Goal: Task Accomplishment & Management: Manage account settings

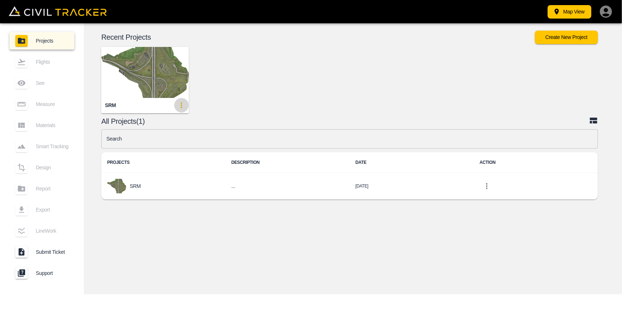
click at [179, 108] on icon "update-card-details" at bounding box center [181, 105] width 9 height 9
click at [160, 94] on div at bounding box center [311, 163] width 622 height 327
click at [157, 80] on img "button" at bounding box center [144, 72] width 87 height 51
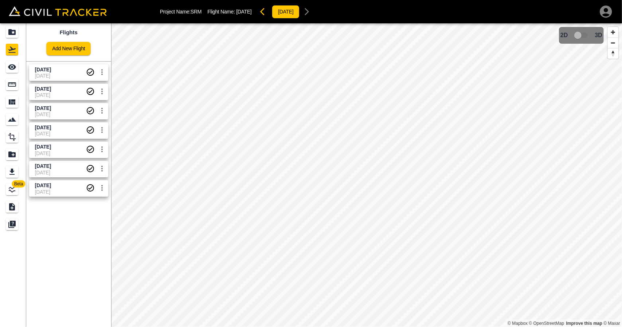
click at [15, 38] on link at bounding box center [13, 31] width 26 height 17
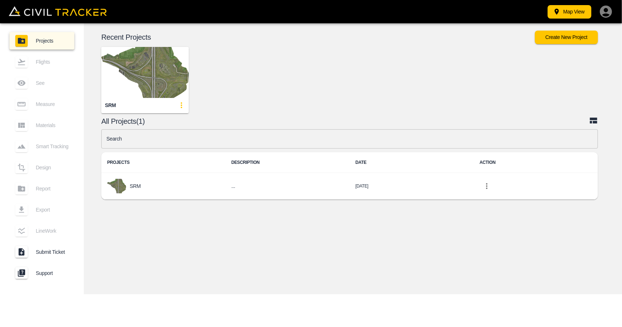
click at [183, 105] on icon "update-card-details" at bounding box center [181, 105] width 9 height 9
click at [175, 130] on li "Edit" at bounding box center [168, 133] width 42 height 12
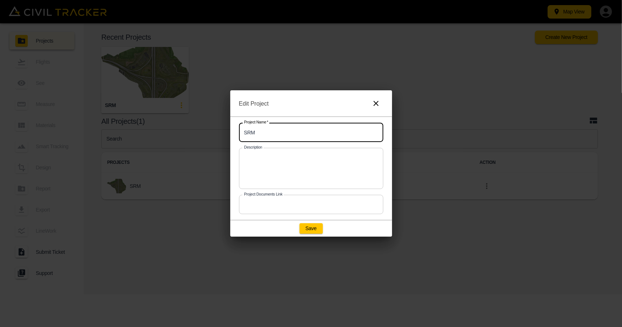
drag, startPoint x: 259, startPoint y: 132, endPoint x: 206, endPoint y: 130, distance: 52.8
click at [206, 130] on div "Edit Project Project Name   * SRM Project Name * Description x Description Proj…" at bounding box center [311, 163] width 622 height 327
paste input "matthew.burgess@graham.ca"
type input "matthew.burgess@graham.ca"
click at [197, 130] on div "Edit Project Project Name   * matthew.burgess@graham.ca Project Name * Descript…" at bounding box center [311, 163] width 622 height 327
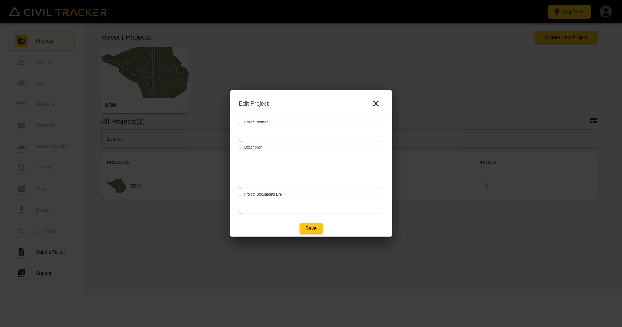
click at [259, 129] on input "text" at bounding box center [311, 132] width 144 height 19
paste input "25GC00XX - Airport Trail-NC"
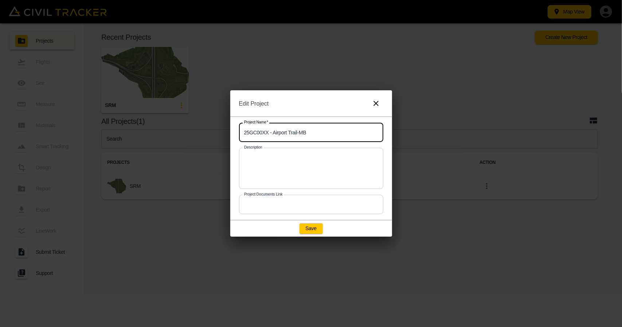
click at [268, 132] on input "25GC00XX - Airport Trail-MB" at bounding box center [311, 132] width 144 height 19
click at [304, 227] on button "Save" at bounding box center [311, 228] width 23 height 10
type input "SRM"
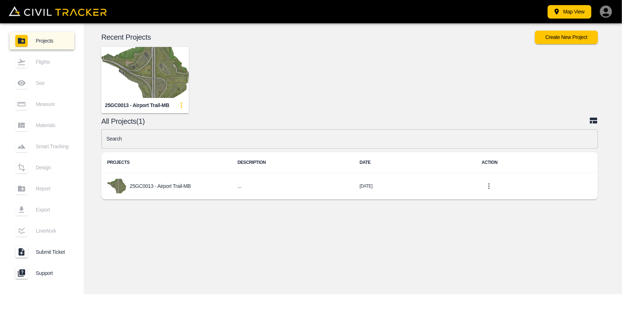
click at [221, 231] on div "© Mapbox © OpenStreetMap Improve this map © Maxar 2D 3D Recent Projects Create …" at bounding box center [353, 158] width 538 height 271
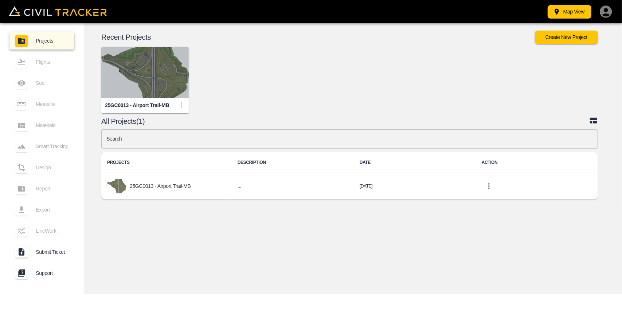
click at [140, 77] on img "button" at bounding box center [144, 72] width 87 height 51
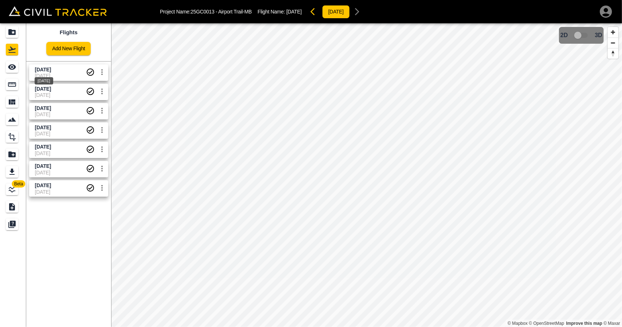
click at [48, 69] on span "Sept 30 2025" at bounding box center [43, 70] width 16 height 6
click at [9, 67] on icon "See" at bounding box center [12, 66] width 8 height 5
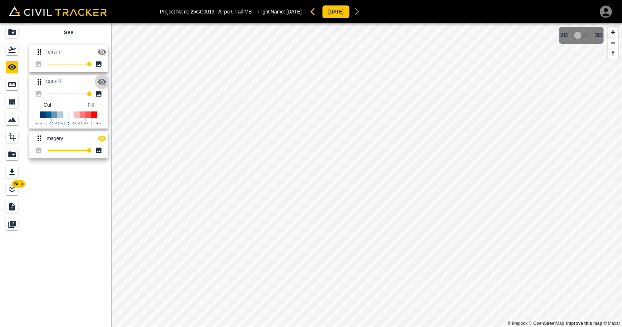
click at [104, 82] on icon "button" at bounding box center [102, 82] width 8 height 7
click at [100, 140] on icon "button" at bounding box center [102, 138] width 8 height 5
click at [20, 45] on link at bounding box center [13, 49] width 26 height 17
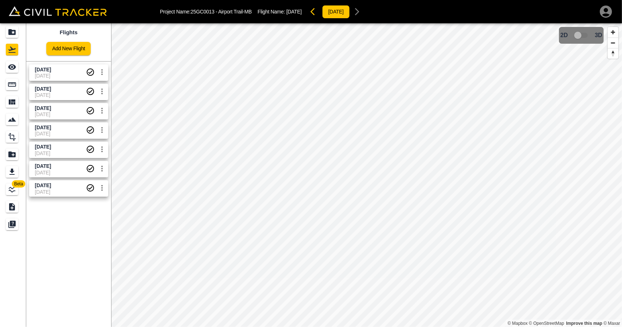
click at [14, 33] on icon "Projects" at bounding box center [11, 32] width 7 height 6
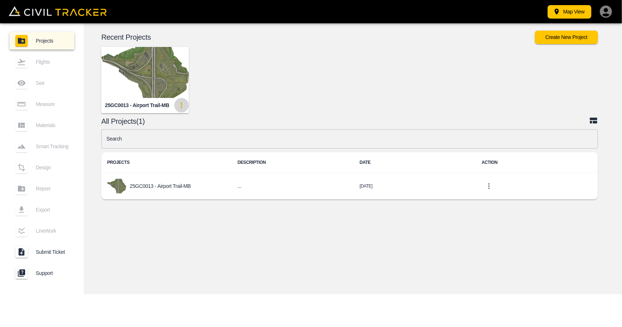
click at [182, 103] on icon "update-card-details" at bounding box center [181, 105] width 9 height 9
click at [299, 91] on div at bounding box center [311, 163] width 622 height 327
click at [605, 12] on icon "button" at bounding box center [606, 11] width 15 height 15
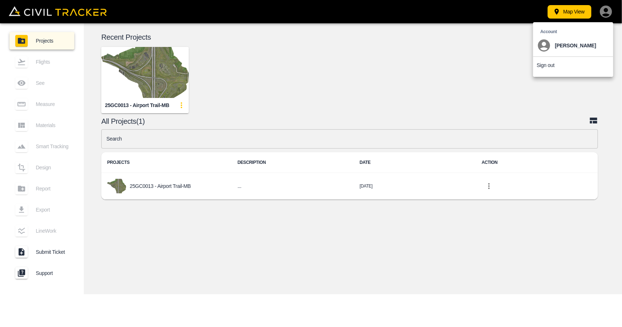
click at [549, 64] on p "Sign out" at bounding box center [546, 65] width 18 height 6
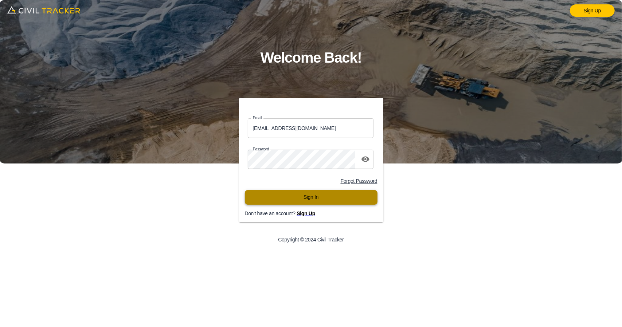
click at [298, 196] on button "Sign In" at bounding box center [311, 197] width 133 height 15
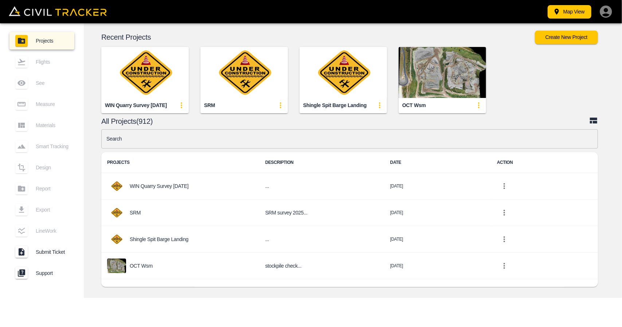
click at [211, 138] on input "text" at bounding box center [349, 138] width 497 height 19
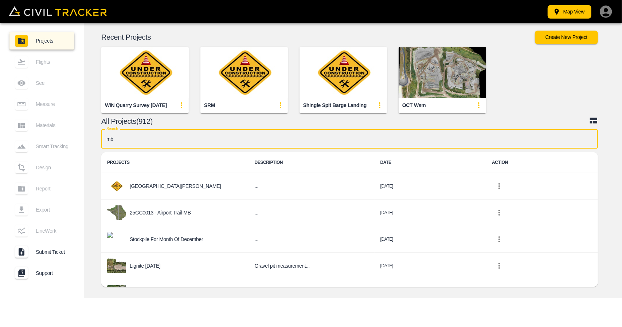
type input "m"
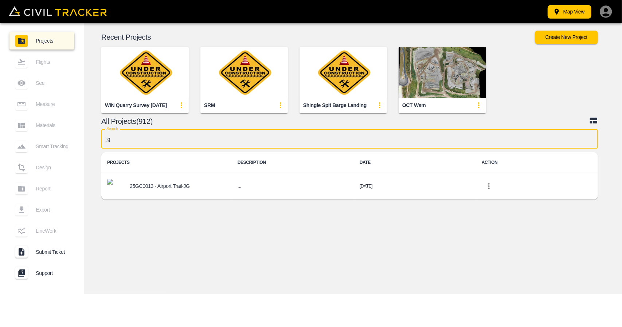
type input "j"
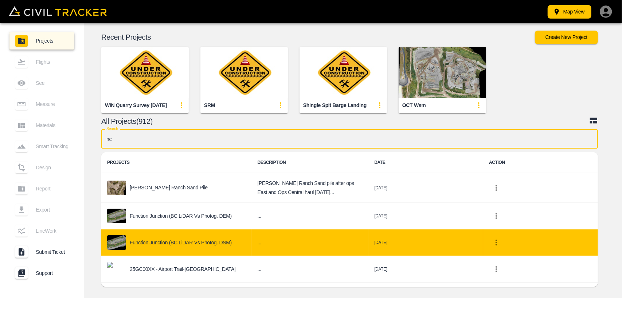
type input "n"
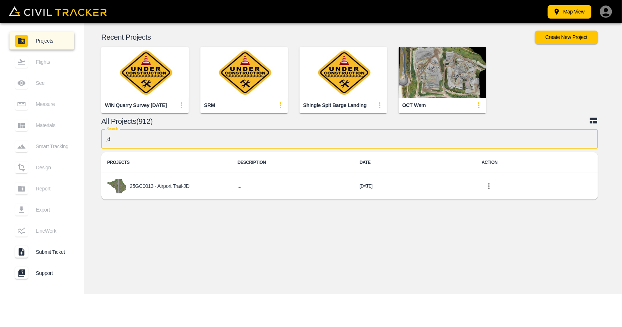
type input "j"
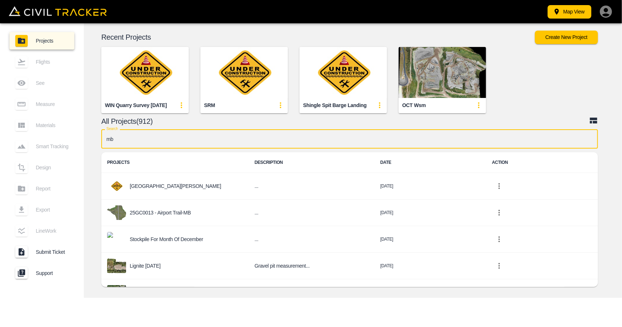
type input "m"
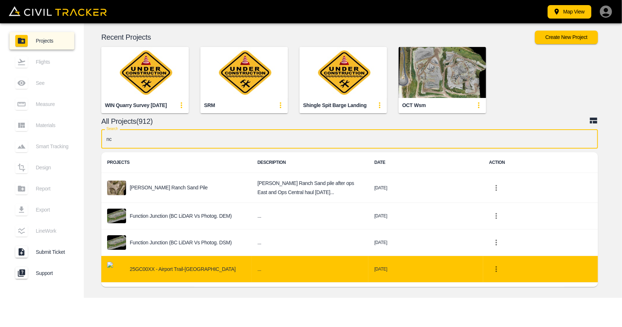
type input "nc"
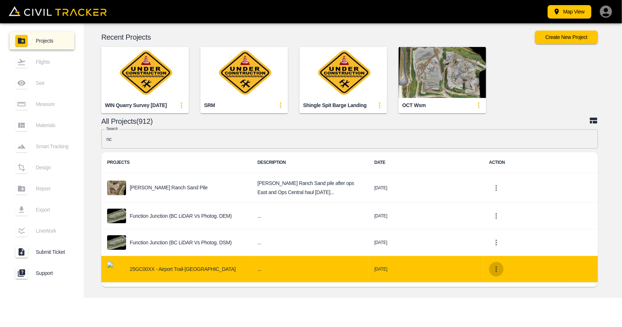
click at [493, 271] on icon "project-list-table" at bounding box center [496, 269] width 9 height 9
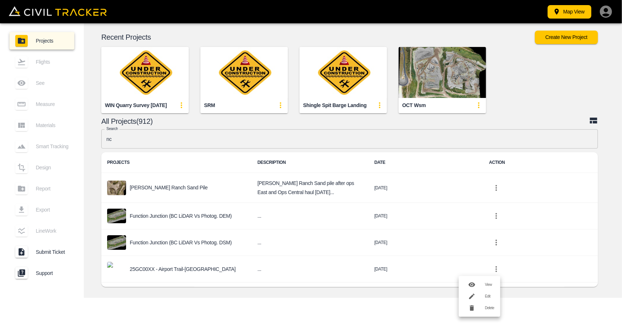
click at [485, 297] on h6 "Edit" at bounding box center [489, 296] width 9 height 4
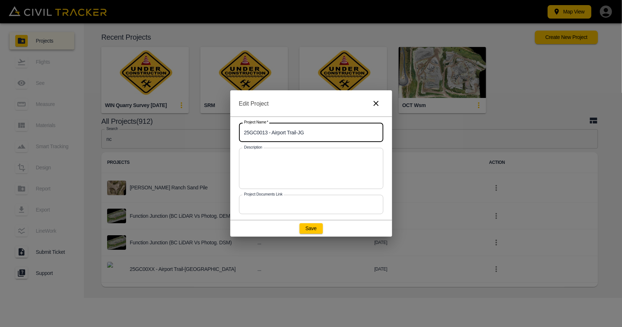
click at [306, 132] on input "25GC0013 - Airport Trail-JG" at bounding box center [311, 132] width 144 height 19
click at [308, 231] on button "Save" at bounding box center [311, 228] width 23 height 10
type input "25GC00XX - Airport Trail-NC"
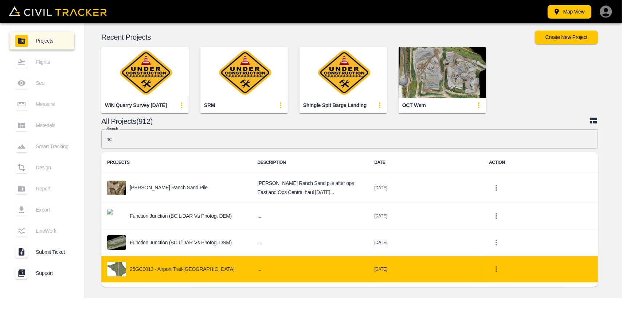
click at [144, 265] on div "25GC0013 - Airport Trail-[GEOGRAPHIC_DATA]" at bounding box center [176, 269] width 139 height 15
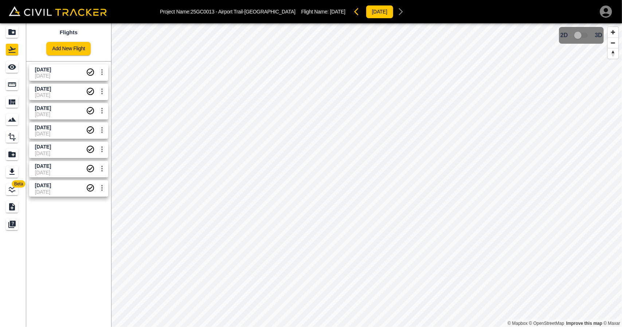
drag, startPoint x: 16, startPoint y: 31, endPoint x: 39, endPoint y: 1, distance: 38.4
click at [16, 31] on icon "Projects" at bounding box center [12, 32] width 9 height 9
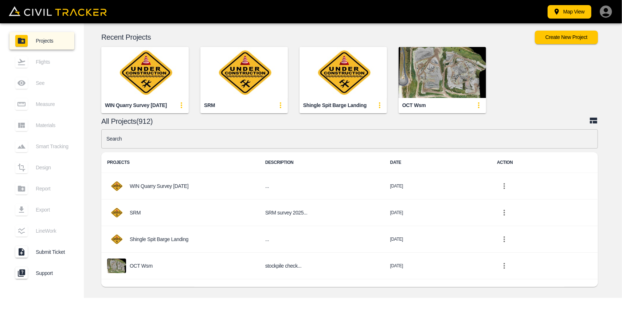
click at [264, 142] on input "text" at bounding box center [349, 138] width 497 height 19
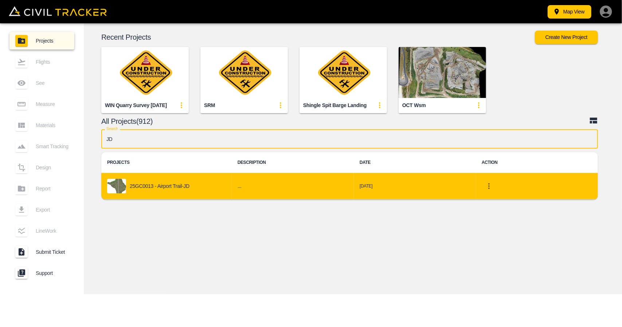
type input "JD"
click at [486, 185] on icon "project-list-table" at bounding box center [489, 186] width 9 height 9
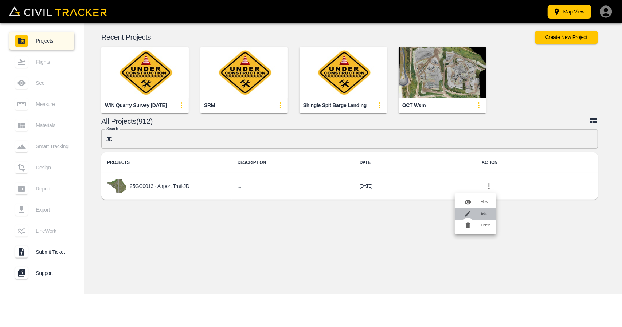
click at [478, 215] on div at bounding box center [471, 214] width 20 height 15
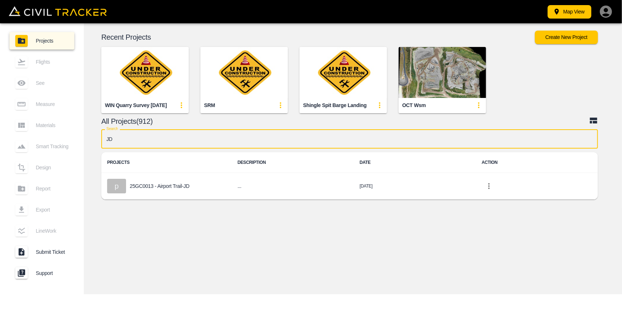
click at [181, 137] on input "JD" at bounding box center [349, 138] width 497 height 19
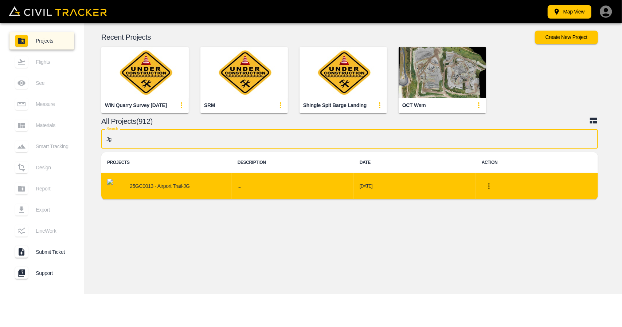
type input "Jg"
click at [489, 191] on button "project-list-table" at bounding box center [489, 186] width 15 height 15
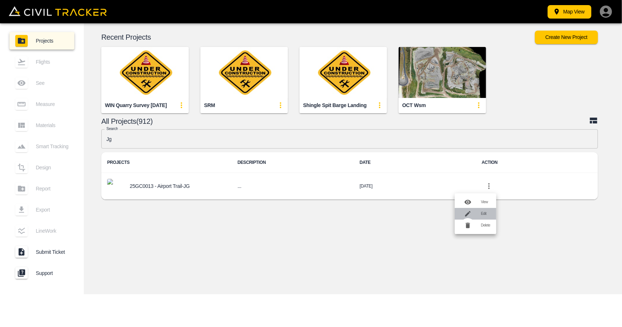
click at [479, 209] on div at bounding box center [471, 214] width 20 height 15
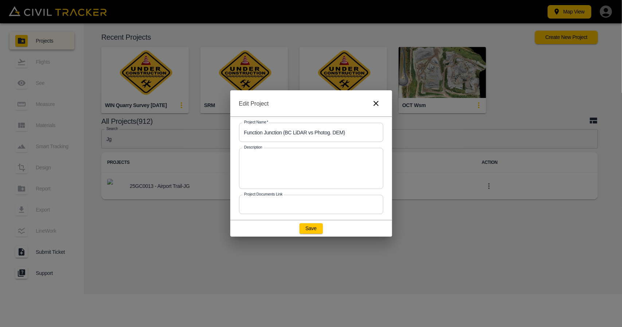
click at [377, 103] on icon "button" at bounding box center [376, 103] width 9 height 9
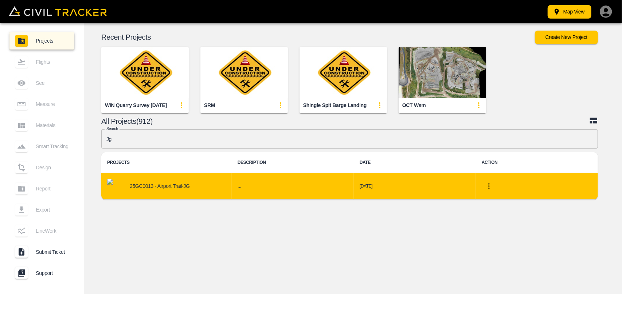
click at [179, 189] on div "25GC0013 - Airport Trail-JG" at bounding box center [166, 186] width 119 height 15
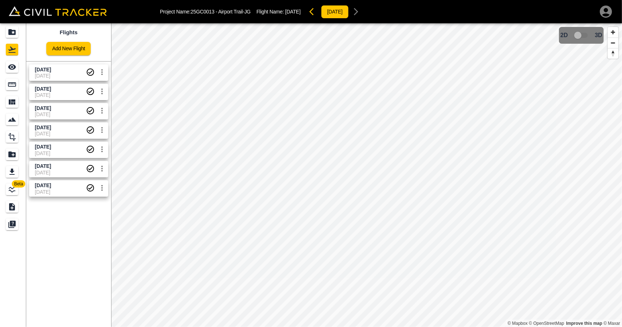
click at [16, 35] on icon "Projects" at bounding box center [12, 32] width 9 height 9
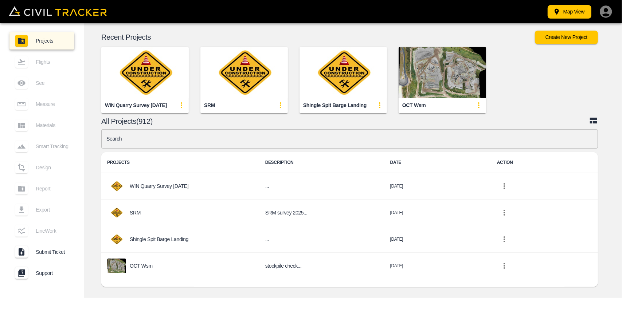
click at [180, 143] on input "text" at bounding box center [349, 138] width 497 height 19
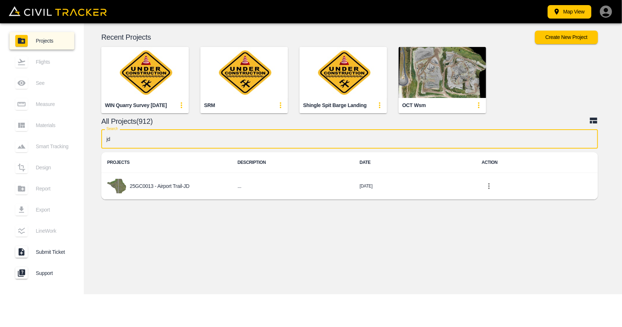
type input "jd"
drag, startPoint x: 369, startPoint y: 245, endPoint x: 373, endPoint y: 243, distance: 4.2
click at [369, 245] on div "© Mapbox © OpenStreetMap Improve this map © Maxar 2D 3D Recent Projects Create …" at bounding box center [353, 158] width 538 height 271
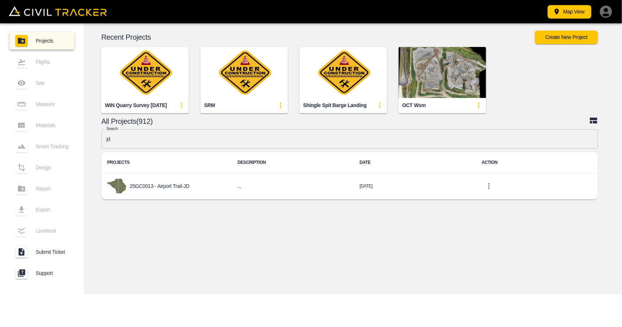
click at [610, 11] on icon "button" at bounding box center [606, 11] width 12 height 12
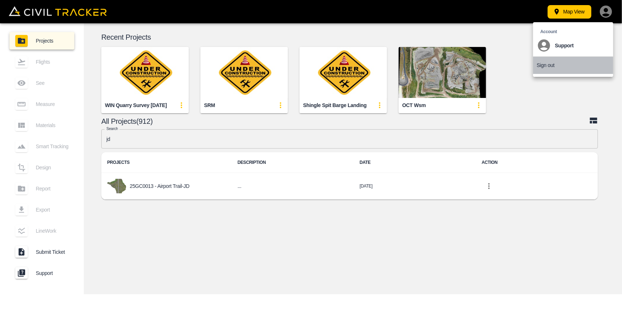
click at [551, 66] on p "Sign out" at bounding box center [546, 65] width 18 height 6
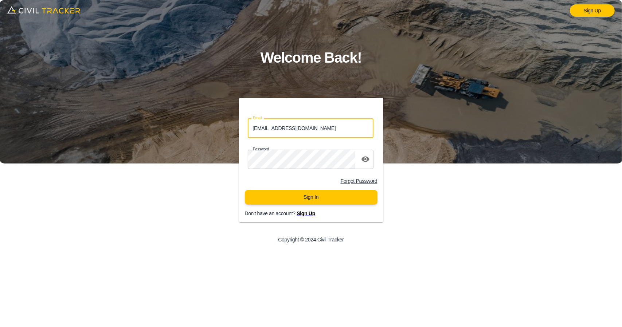
drag, startPoint x: 313, startPoint y: 131, endPoint x: 216, endPoint y: 129, distance: 97.0
click at [216, 129] on div "Email support@civiltracker.xyz Email Password password Forgot Password Sign In …" at bounding box center [311, 174] width 249 height 152
type input "s"
type input "ssharron@envisiongeo.ca"
click at [184, 158] on div "Sign Up Welcome Back! Email ssharron@envisiongeo.ca Email Password password For…" at bounding box center [311, 163] width 622 height 327
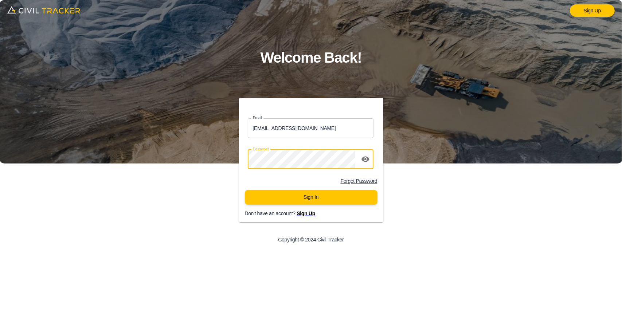
click button "Sign In" at bounding box center [311, 197] width 133 height 15
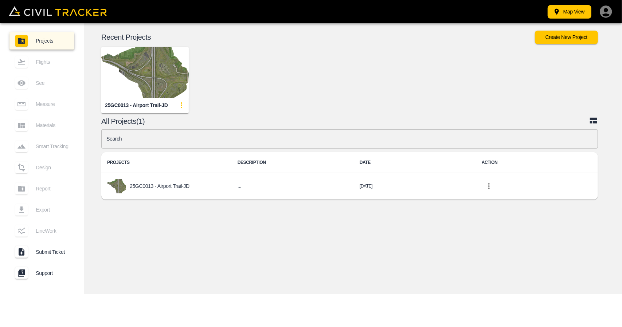
click at [610, 12] on icon "button" at bounding box center [606, 11] width 12 height 12
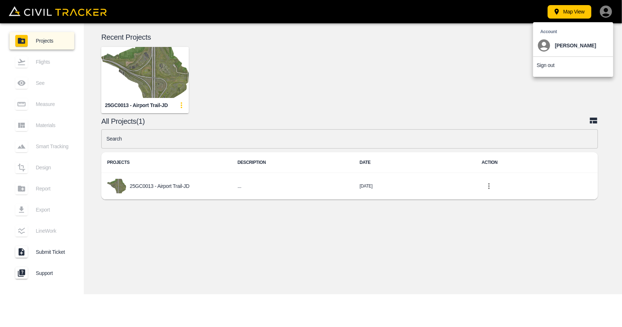
drag, startPoint x: 170, startPoint y: 67, endPoint x: 116, endPoint y: 70, distance: 53.7
click at [169, 67] on div at bounding box center [311, 163] width 622 height 327
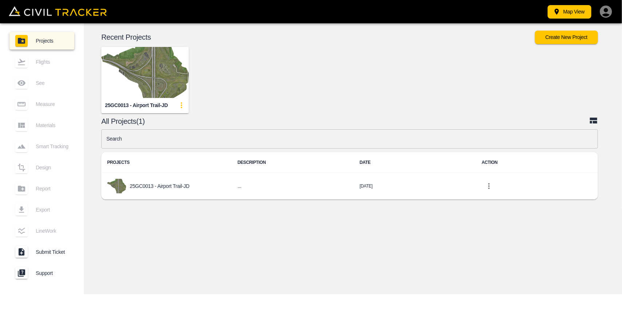
click at [144, 74] on img "button" at bounding box center [144, 72] width 87 height 51
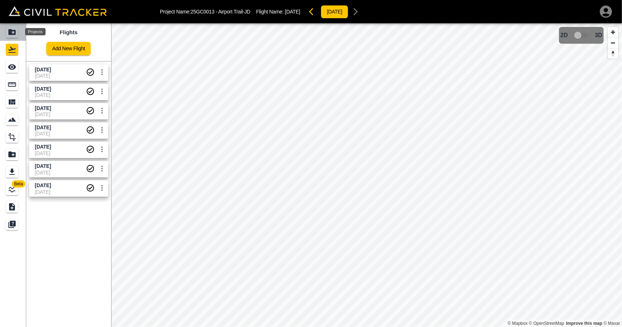
click at [15, 30] on icon "Projects" at bounding box center [11, 32] width 7 height 6
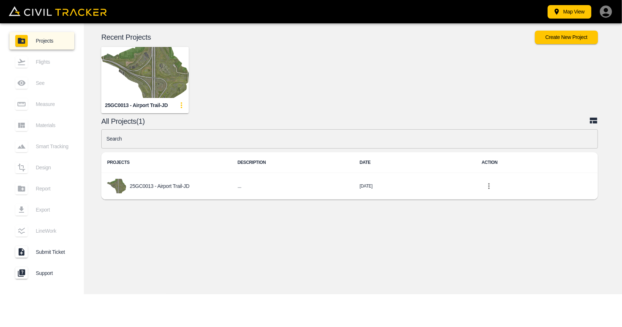
click at [598, 12] on div "Map View" at bounding box center [386, 11] width 453 height 15
click at [602, 12] on icon "button" at bounding box center [606, 11] width 12 height 12
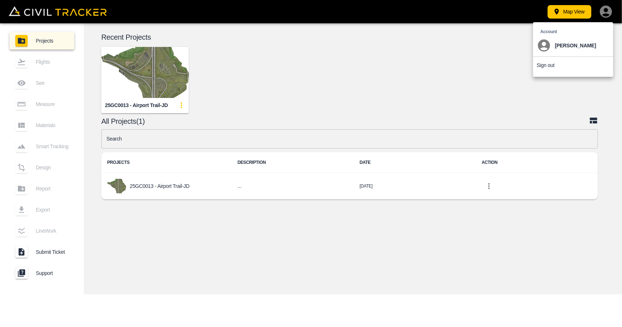
click at [550, 67] on p "Sign out" at bounding box center [546, 65] width 18 height 6
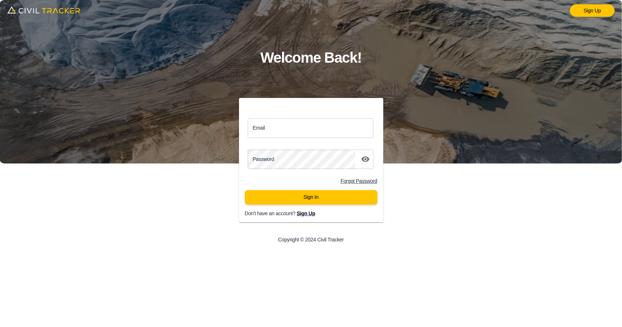
type input "[EMAIL_ADDRESS][DOMAIN_NAME]"
click at [327, 196] on button "Sign In" at bounding box center [311, 197] width 133 height 15
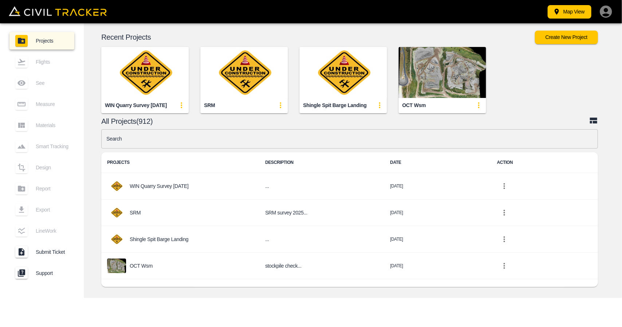
click at [281, 108] on icon "update-card-details" at bounding box center [280, 105] width 9 height 9
click at [277, 125] on li "View" at bounding box center [267, 122] width 42 height 12
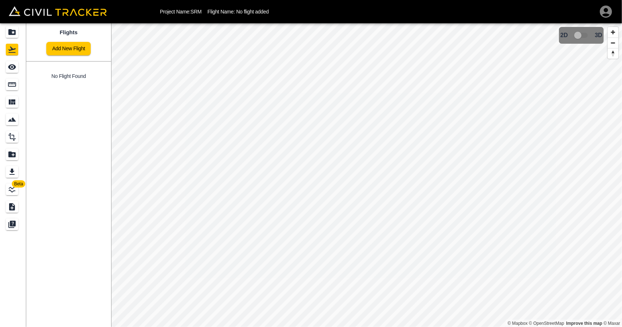
click at [8, 26] on link at bounding box center [13, 31] width 26 height 17
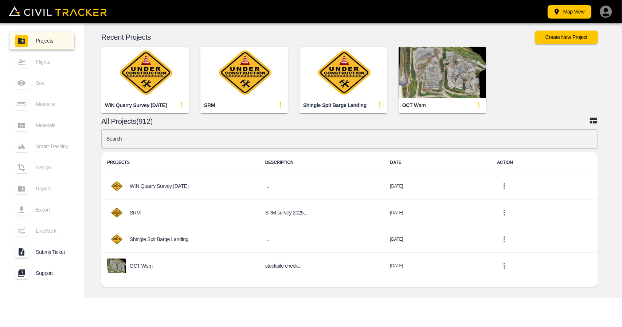
click at [281, 109] on icon "update-card-details" at bounding box center [280, 105] width 9 height 9
click at [281, 133] on h6 "Edit" at bounding box center [277, 133] width 9 height 4
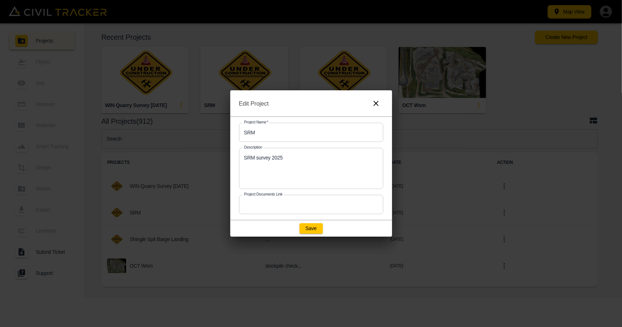
click at [379, 104] on icon "button" at bounding box center [376, 103] width 9 height 9
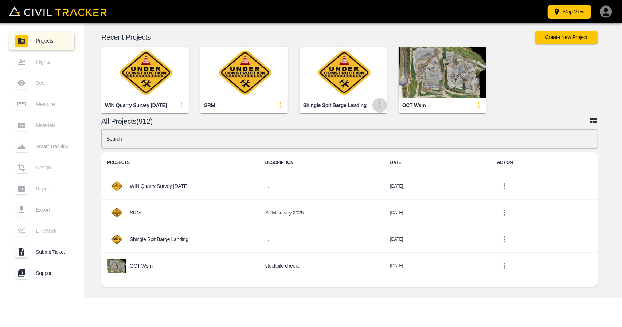
click at [380, 105] on icon "update-card-details" at bounding box center [379, 105] width 9 height 9
click at [373, 129] on li "Edit" at bounding box center [366, 133] width 42 height 12
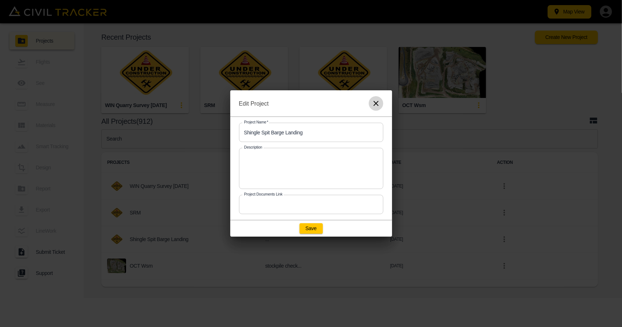
click at [380, 105] on button "button" at bounding box center [376, 103] width 15 height 15
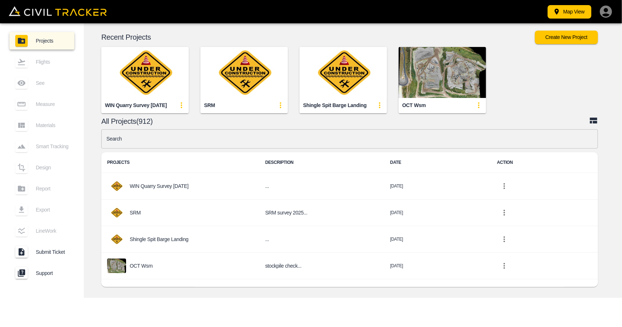
click at [345, 137] on input "text" at bounding box center [349, 138] width 497 height 19
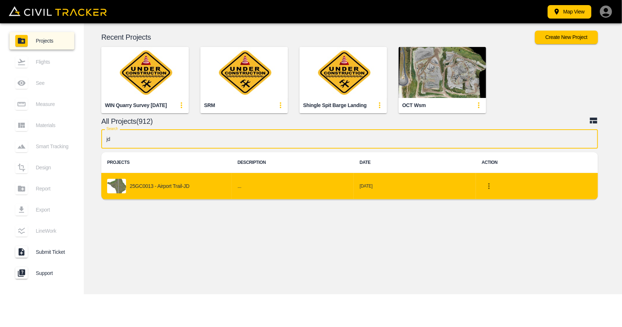
type input "jd"
click at [491, 189] on icon "project-list-table" at bounding box center [489, 186] width 9 height 9
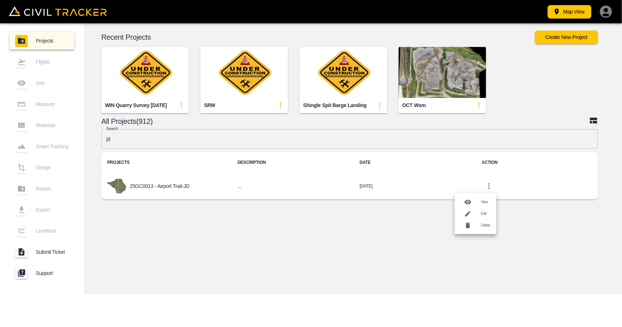
click at [476, 216] on div at bounding box center [471, 214] width 20 height 15
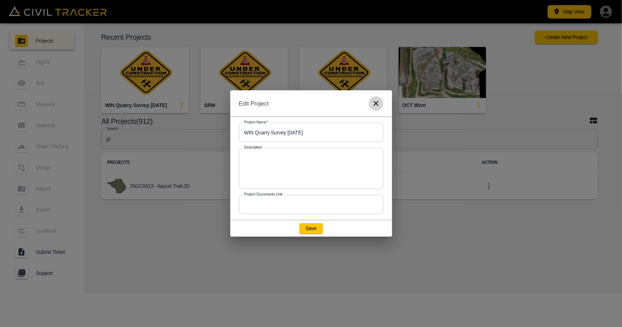
click at [378, 104] on icon "button" at bounding box center [376, 103] width 9 height 9
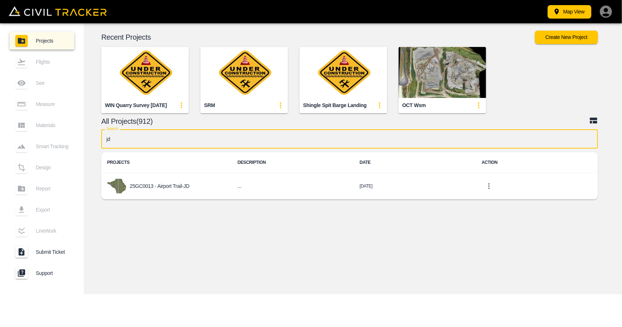
click at [197, 140] on input "jd" at bounding box center [349, 138] width 497 height 19
type input "j"
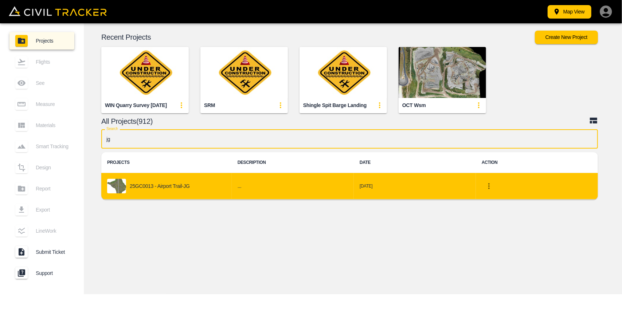
click at [487, 191] on button "project-list-table" at bounding box center [489, 186] width 15 height 15
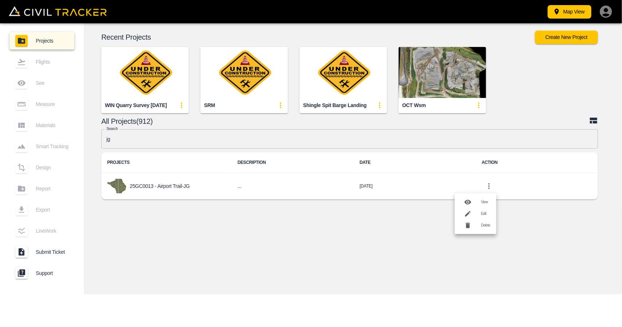
click at [477, 213] on div at bounding box center [471, 214] width 20 height 15
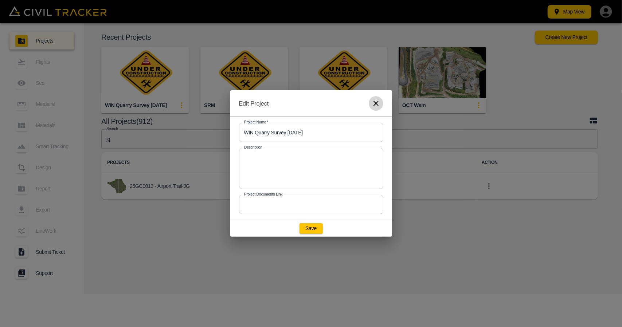
click at [375, 102] on icon "button" at bounding box center [376, 103] width 5 height 5
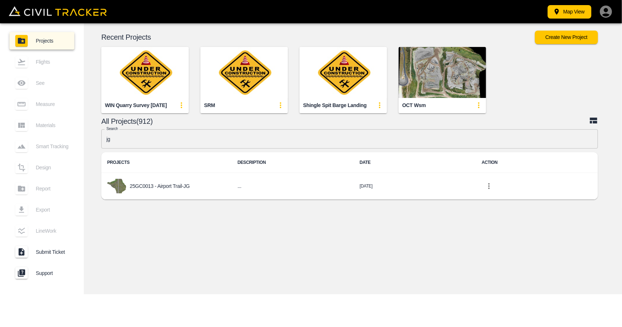
click at [142, 141] on input "jg" at bounding box center [349, 138] width 497 height 19
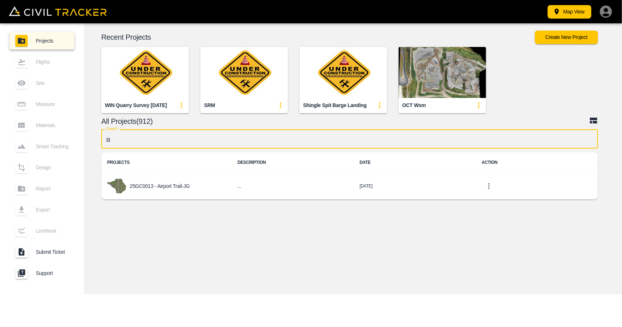
type input "j"
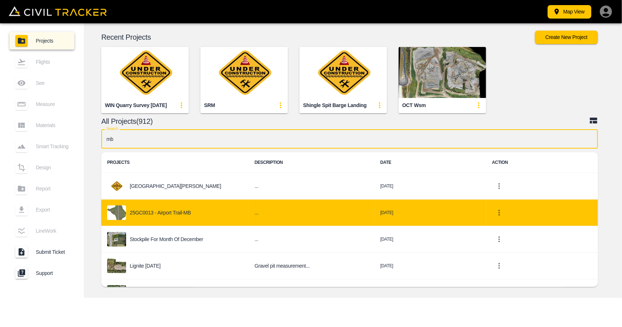
click at [495, 211] on icon "project-list-table" at bounding box center [499, 212] width 9 height 9
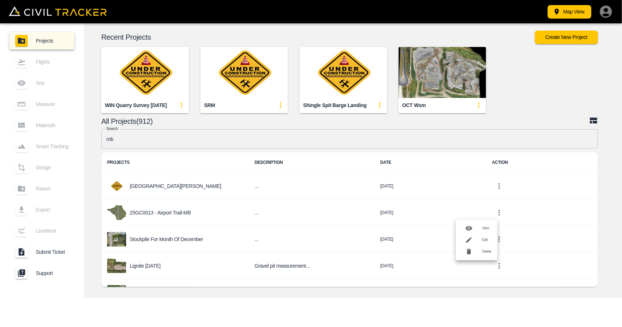
click at [482, 239] on h6 "Edit" at bounding box center [486, 240] width 9 height 4
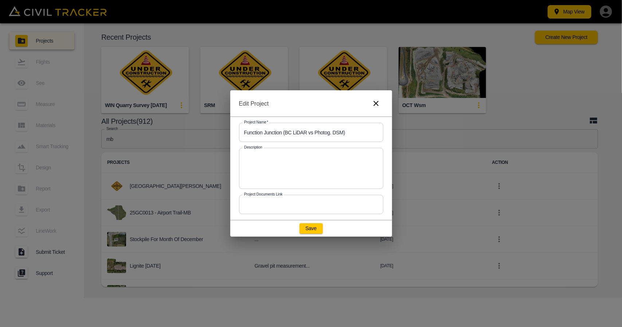
click at [377, 105] on icon "button" at bounding box center [376, 103] width 5 height 5
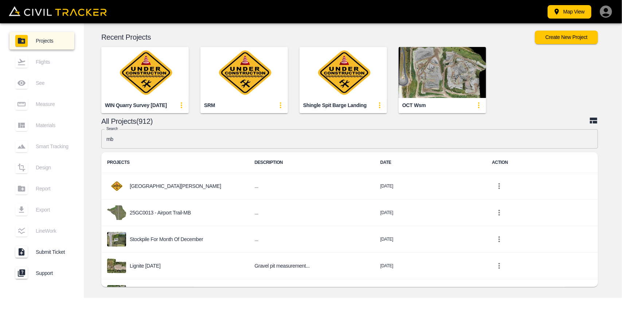
click at [240, 133] on input "mb" at bounding box center [349, 138] width 497 height 19
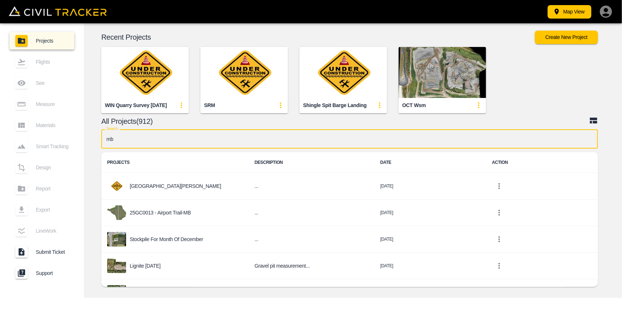
type input "m"
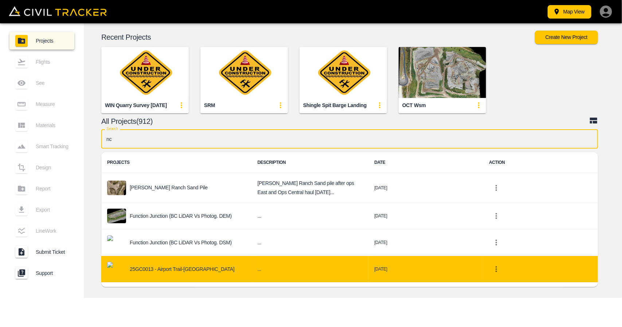
type input "nc"
click at [495, 266] on icon "project-list-table" at bounding box center [496, 269] width 9 height 9
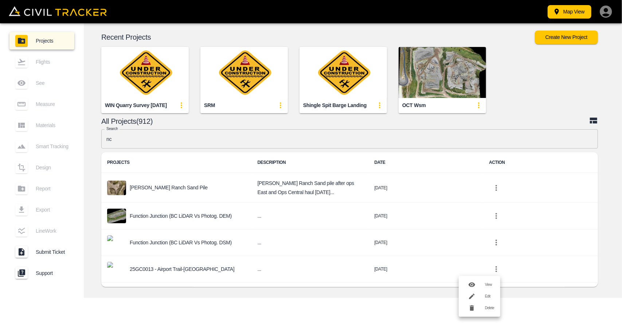
click at [484, 292] on div at bounding box center [475, 296] width 20 height 15
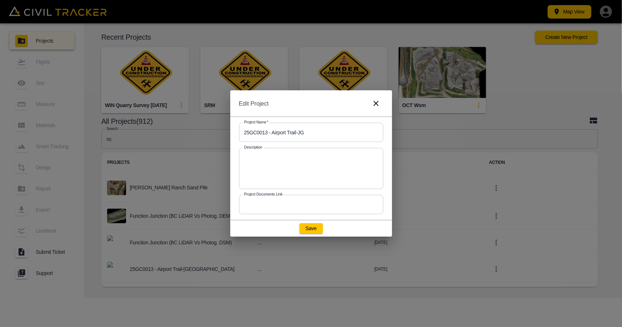
click at [378, 103] on icon "button" at bounding box center [376, 103] width 9 height 9
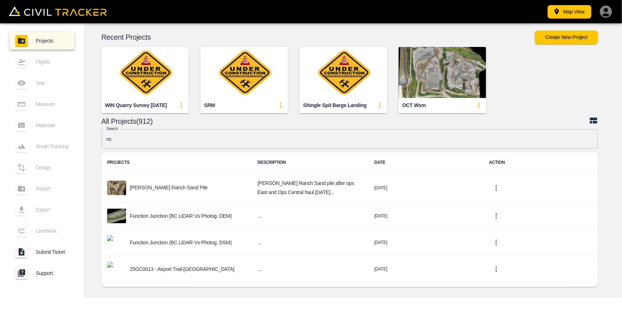
click at [313, 309] on div "Map View Projects Flights See Measure Materials Smart Tracking Design Report Ex…" at bounding box center [311, 163] width 622 height 327
click at [279, 106] on icon "update-card-details" at bounding box center [280, 105] width 9 height 9
click at [278, 132] on h6 "Edit" at bounding box center [277, 133] width 9 height 4
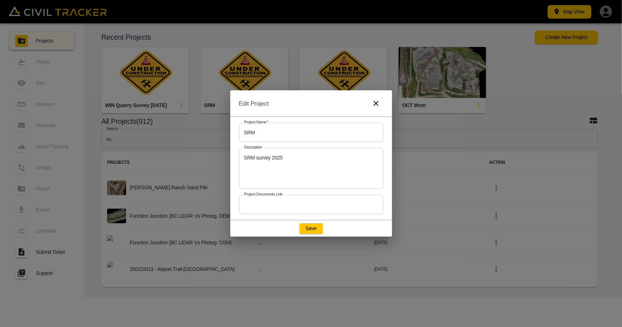
click at [373, 104] on icon "button" at bounding box center [376, 103] width 9 height 9
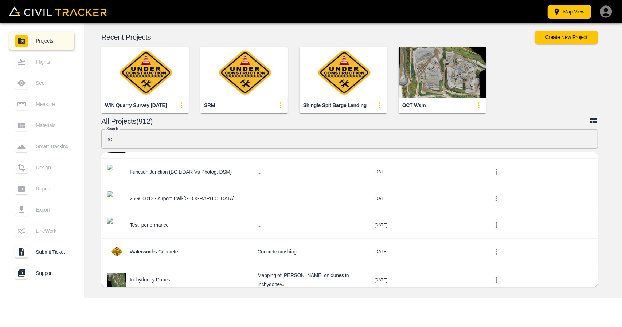
scroll to position [73, 0]
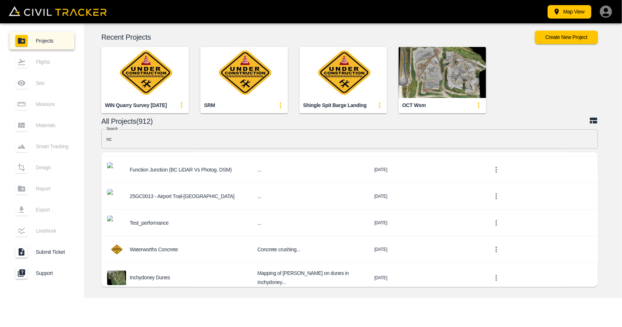
click at [609, 13] on icon "button" at bounding box center [606, 11] width 12 height 12
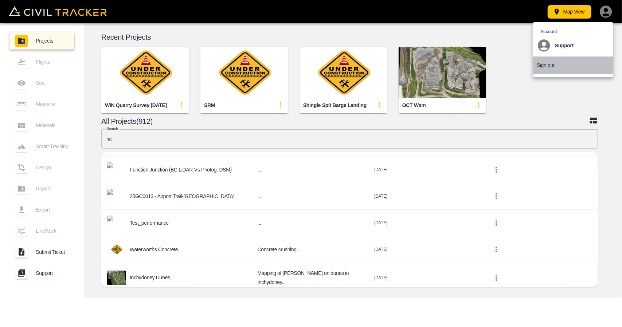
click at [548, 60] on li "Sign out" at bounding box center [573, 65] width 80 height 17
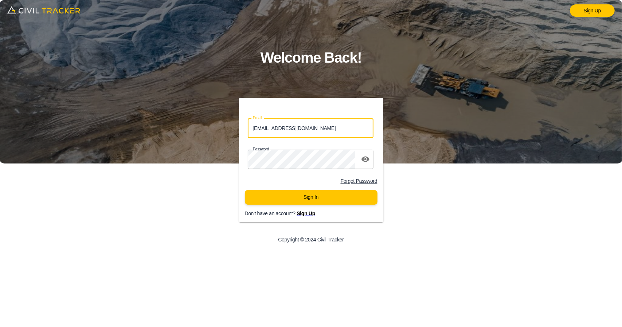
drag, startPoint x: 285, startPoint y: 130, endPoint x: 150, endPoint y: 128, distance: 135.2
click at [150, 128] on div "Sign Up Welcome Back! Email support@civiltracker.xyz Email Password password Fo…" at bounding box center [311, 163] width 622 height 327
click at [281, 126] on input "ss" at bounding box center [311, 127] width 126 height 19
type input "ssharron@envisiongeo.ca"
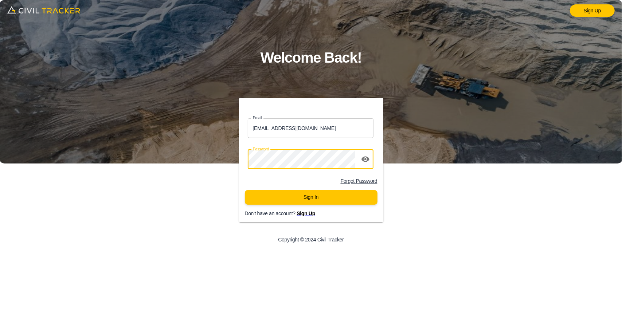
click at [189, 157] on div "Email ssharron@envisiongeo.ca Email Password password Forgot Password Sign In D…" at bounding box center [311, 174] width 249 height 152
click button "Sign In" at bounding box center [311, 197] width 133 height 15
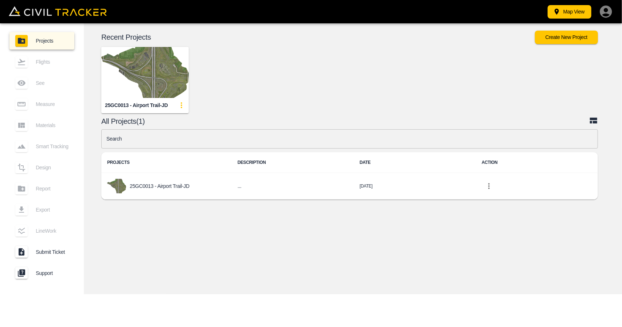
click at [245, 269] on div "© Mapbox © OpenStreetMap Improve this map © Maxar 2D 3D Recent Projects Create …" at bounding box center [353, 158] width 538 height 271
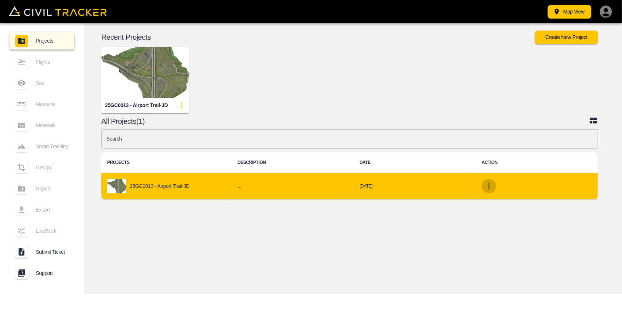
click at [490, 189] on icon "project-list-table" at bounding box center [489, 186] width 9 height 9
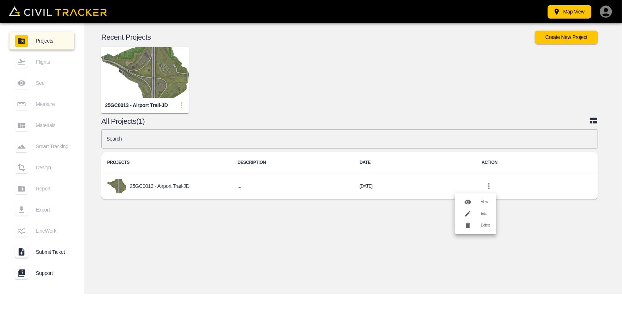
click at [482, 214] on h6 "Edit" at bounding box center [485, 214] width 9 height 4
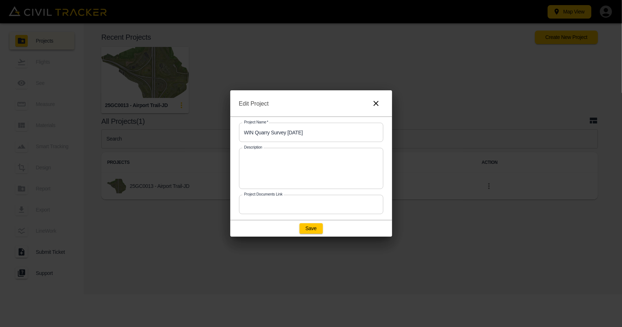
click at [375, 100] on icon "button" at bounding box center [376, 103] width 9 height 9
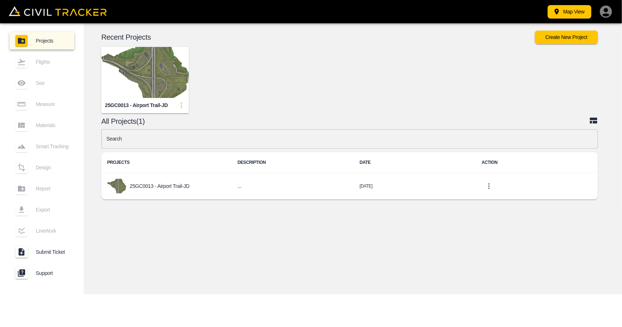
click at [423, 237] on div "© Mapbox © OpenStreetMap Improve this map © Maxar 2D 3D Recent Projects Create …" at bounding box center [353, 158] width 538 height 271
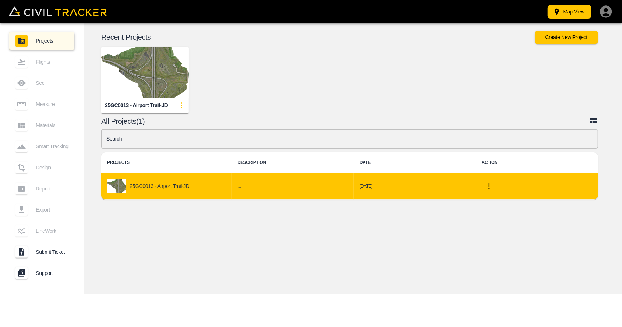
click at [491, 185] on icon "project-list-table" at bounding box center [489, 186] width 9 height 9
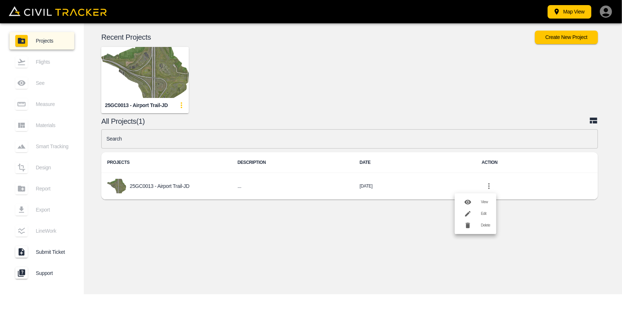
click at [481, 214] on div at bounding box center [471, 214] width 20 height 15
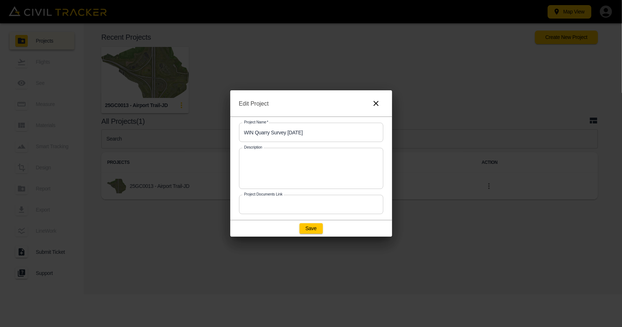
click at [376, 103] on icon "button" at bounding box center [376, 103] width 5 height 5
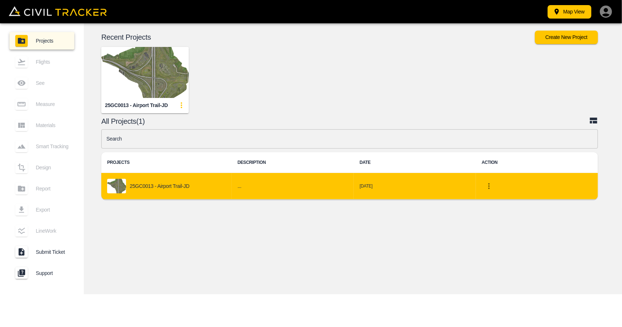
click at [489, 185] on icon "project-list-table" at bounding box center [489, 186] width 9 height 9
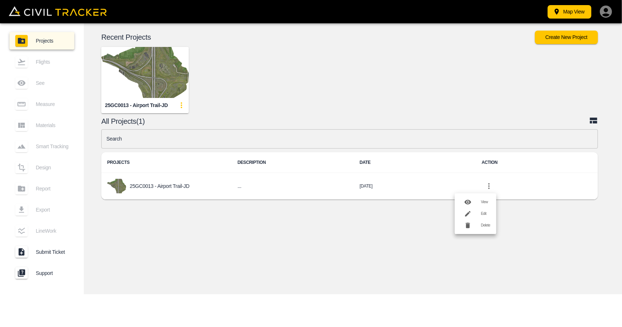
click at [484, 214] on h6 "Edit" at bounding box center [485, 214] width 9 height 4
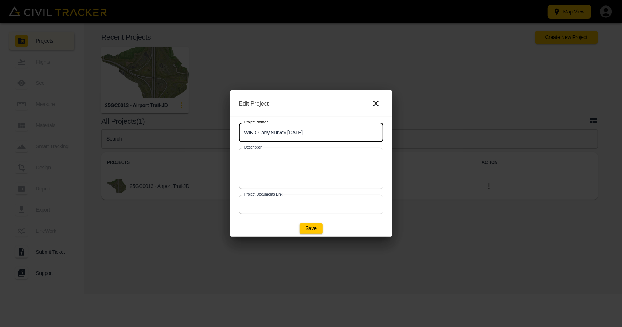
drag, startPoint x: 327, startPoint y: 131, endPoint x: 157, endPoint y: 136, distance: 169.5
click at [157, 136] on div "Edit Project Project Name   * WIN Quarry Survey [DATE] Project Name * Descripti…" at bounding box center [311, 163] width 622 height 327
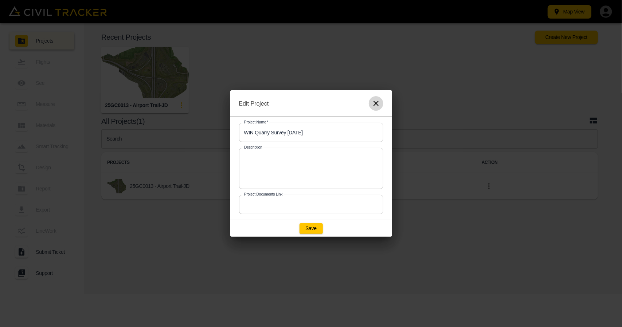
click at [374, 103] on icon "button" at bounding box center [376, 103] width 9 height 9
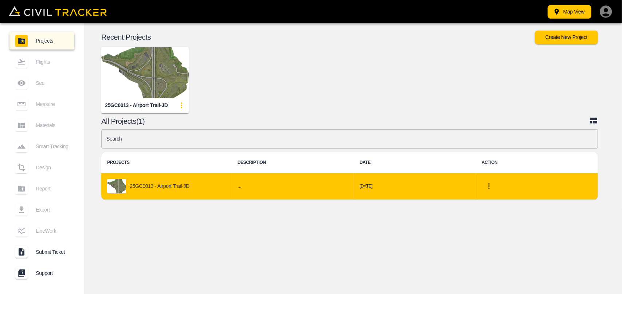
click at [490, 185] on icon "project-list-table" at bounding box center [489, 186] width 9 height 9
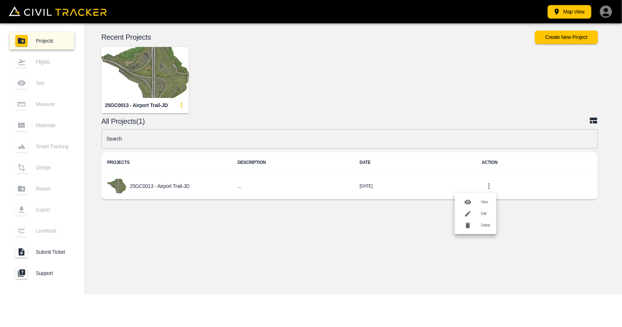
click at [479, 212] on div at bounding box center [471, 214] width 20 height 15
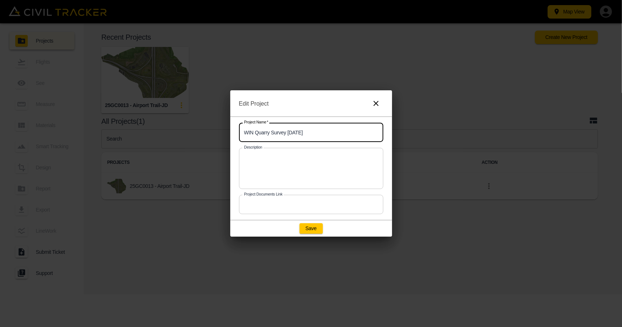
drag, startPoint x: 300, startPoint y: 132, endPoint x: 184, endPoint y: 137, distance: 116.0
click at [184, 137] on div "Edit Project Project Name   * WIN Quarry Survey [DATE] Project Name * Descripti…" at bounding box center [311, 163] width 622 height 327
click at [375, 104] on icon "button" at bounding box center [376, 103] width 5 height 5
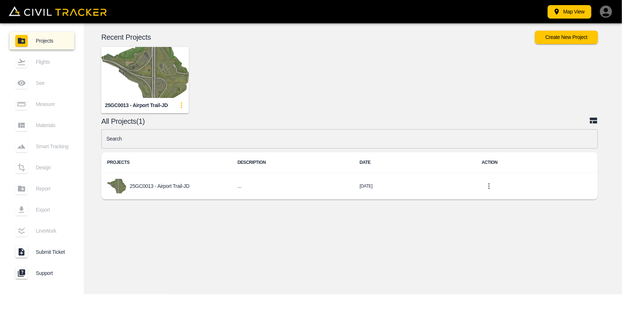
click at [608, 16] on icon "button" at bounding box center [606, 11] width 15 height 15
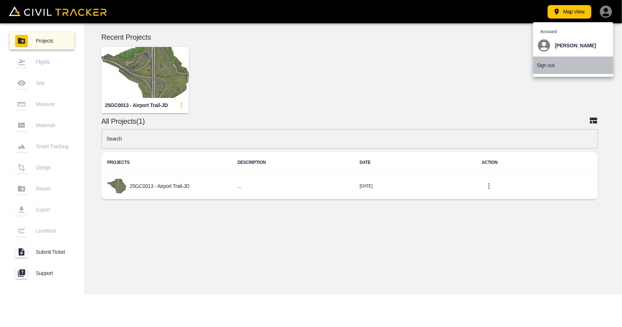
click at [545, 66] on p "Sign out" at bounding box center [546, 65] width 18 height 6
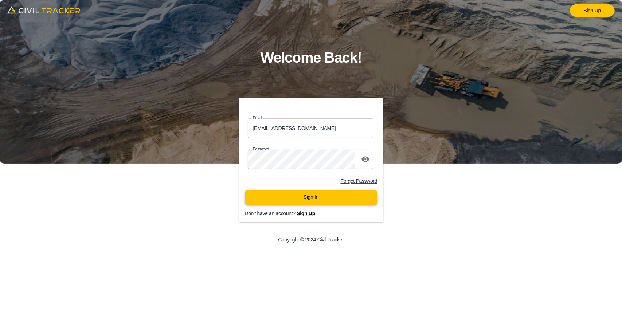
click at [305, 199] on button "Sign In" at bounding box center [311, 197] width 133 height 15
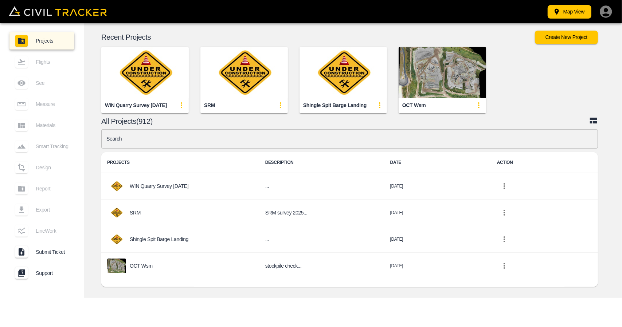
click at [250, 139] on input "text" at bounding box center [349, 138] width 497 height 19
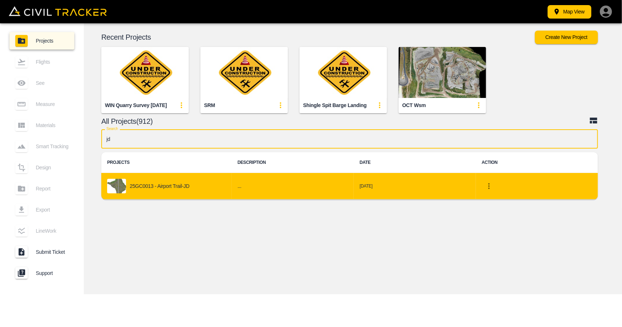
click at [491, 187] on icon "project-list-table" at bounding box center [489, 186] width 9 height 9
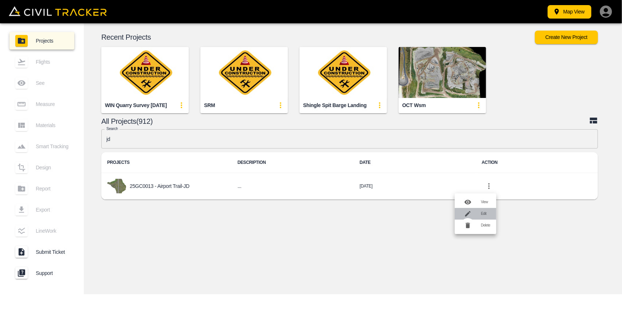
click at [477, 215] on div at bounding box center [471, 214] width 20 height 15
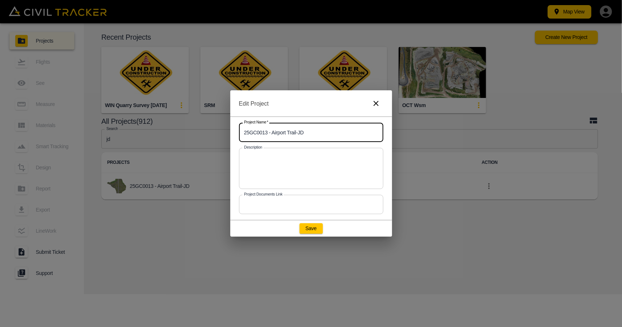
drag, startPoint x: 321, startPoint y: 134, endPoint x: 221, endPoint y: 134, distance: 100.6
click at [221, 134] on div "Edit Project Project Name   * 25GC0013 - Airport Trail-JD Project Name * Descri…" at bounding box center [311, 163] width 622 height 327
click at [351, 125] on input "25GC0013 - Airport Trail-JD" at bounding box center [311, 132] width 144 height 19
click at [376, 105] on icon "button" at bounding box center [376, 103] width 9 height 9
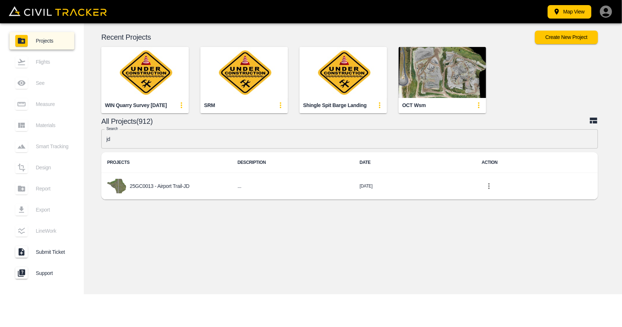
click at [178, 138] on input "jd" at bounding box center [349, 138] width 497 height 19
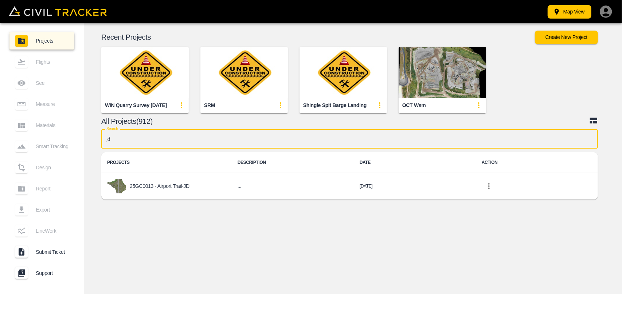
type input "j"
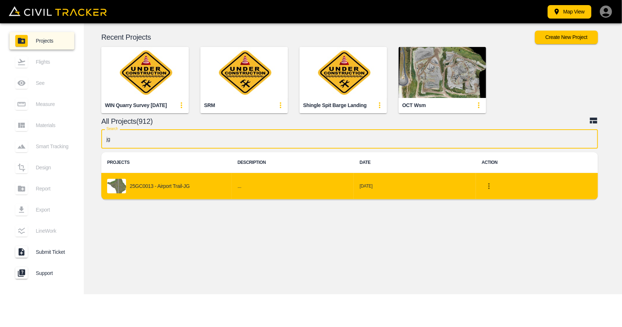
click at [492, 185] on icon "project-list-table" at bounding box center [489, 186] width 9 height 9
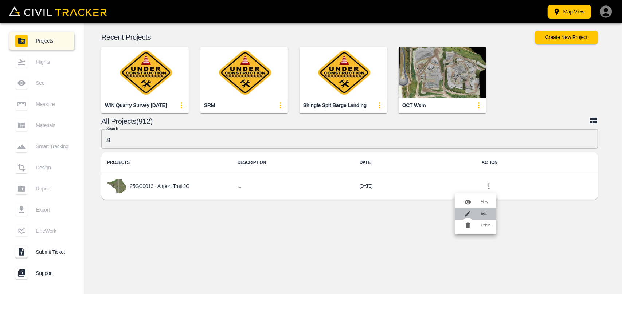
click at [475, 213] on div at bounding box center [471, 214] width 20 height 15
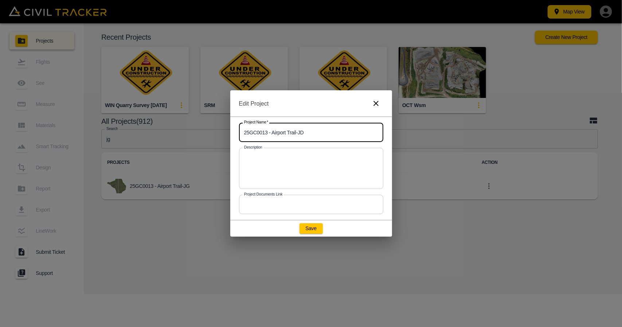
drag, startPoint x: 311, startPoint y: 134, endPoint x: 281, endPoint y: 139, distance: 30.2
click at [281, 139] on input "25GC0013 - Airport Trail-JD" at bounding box center [311, 132] width 144 height 19
click at [313, 140] on input "25GC0013 - Airport Trail-JD" at bounding box center [311, 132] width 144 height 19
drag, startPoint x: 299, startPoint y: 134, endPoint x: 313, endPoint y: 134, distance: 14.6
click at [313, 134] on input "25GC0013 - Airport Trail-JD" at bounding box center [311, 132] width 144 height 19
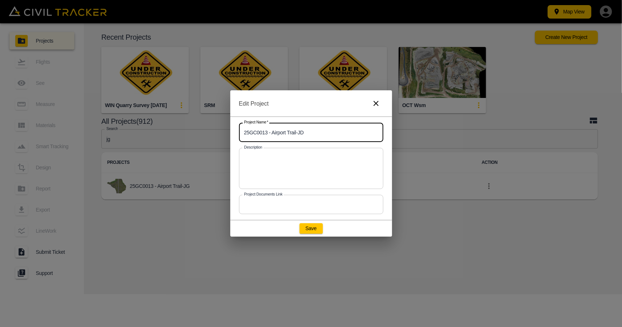
click at [338, 132] on input "25GC0013 - Airport Trail-JD" at bounding box center [311, 132] width 144 height 19
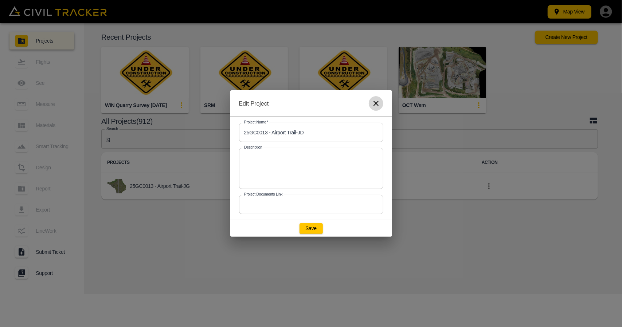
click at [377, 105] on icon "button" at bounding box center [376, 103] width 9 height 9
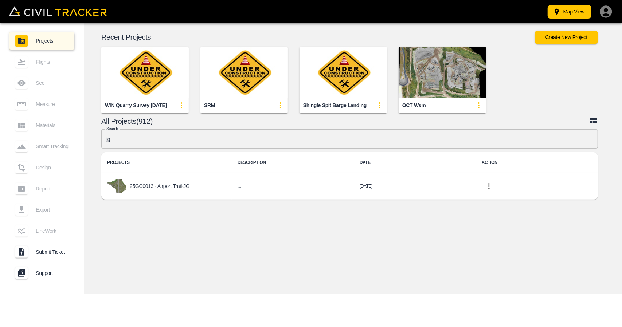
click at [217, 138] on input "jg" at bounding box center [349, 138] width 497 height 19
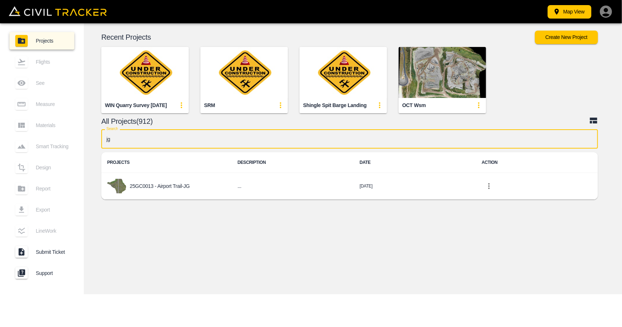
type input "j"
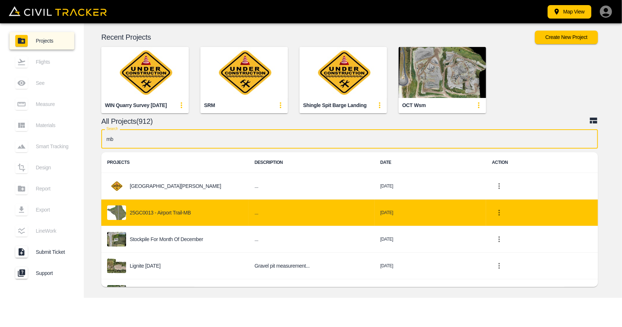
click at [495, 213] on icon "project-list-table" at bounding box center [499, 212] width 9 height 9
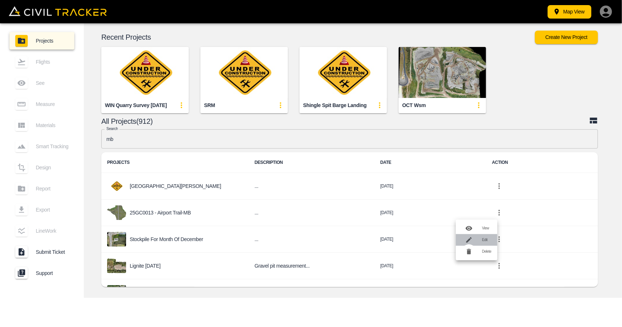
click at [485, 236] on li "Edit" at bounding box center [477, 240] width 42 height 12
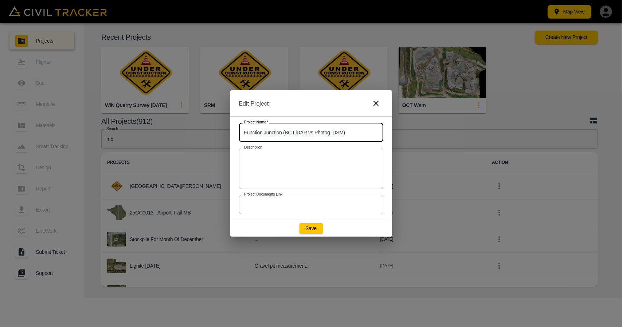
drag, startPoint x: 345, startPoint y: 130, endPoint x: 159, endPoint y: 129, distance: 185.5
click at [138, 133] on div "Edit Project Project Name   * Function Junction (BC LiDAR vs Photog. DSM) Proje…" at bounding box center [311, 163] width 622 height 327
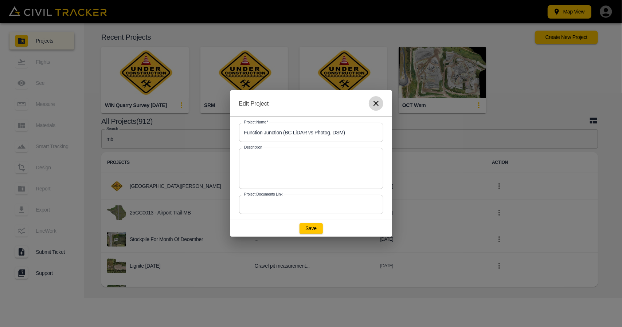
click at [376, 105] on icon "button" at bounding box center [376, 103] width 9 height 9
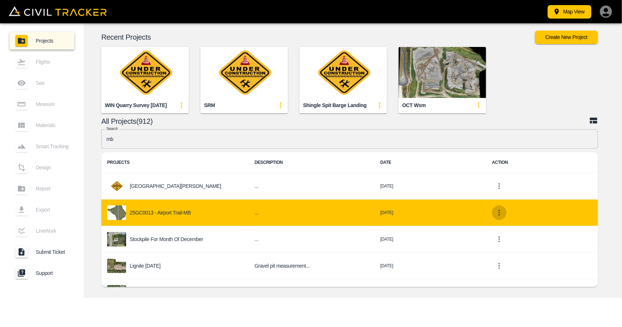
click at [495, 216] on icon "project-list-table" at bounding box center [499, 212] width 9 height 9
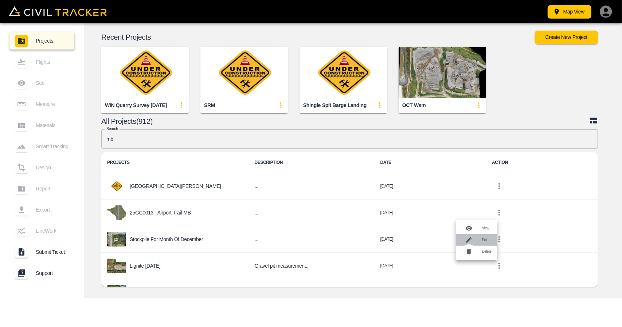
click at [479, 236] on div at bounding box center [472, 240] width 20 height 15
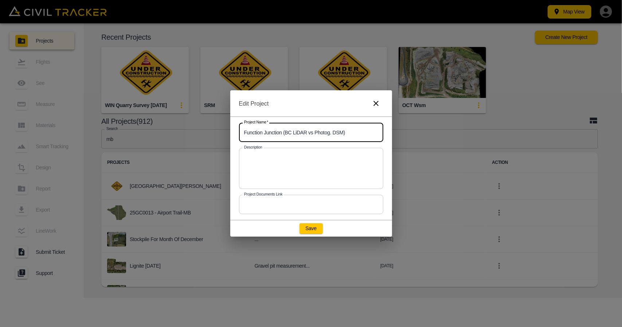
drag, startPoint x: 191, startPoint y: 134, endPoint x: 210, endPoint y: 131, distance: 19.2
click at [176, 134] on div "Edit Project Project Name   * Function Junction (BC LiDAR vs Photog. DSM) Proje…" at bounding box center [311, 163] width 622 height 327
click at [372, 103] on icon "button" at bounding box center [376, 103] width 9 height 9
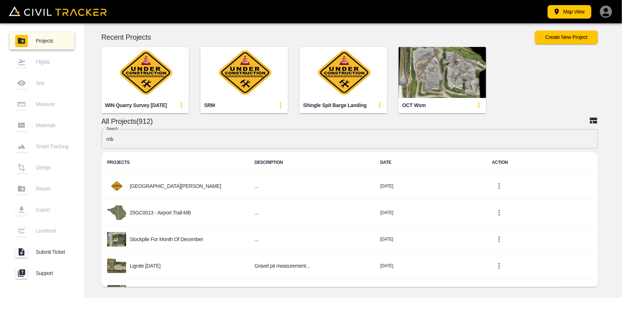
click at [235, 137] on input "mb" at bounding box center [349, 138] width 497 height 19
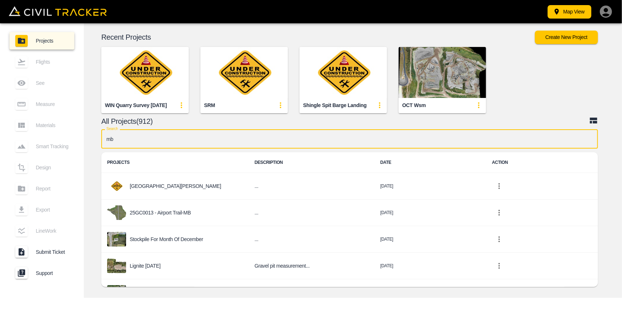
type input "m"
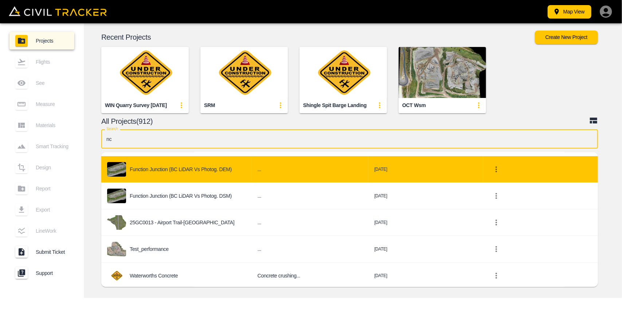
scroll to position [73, 0]
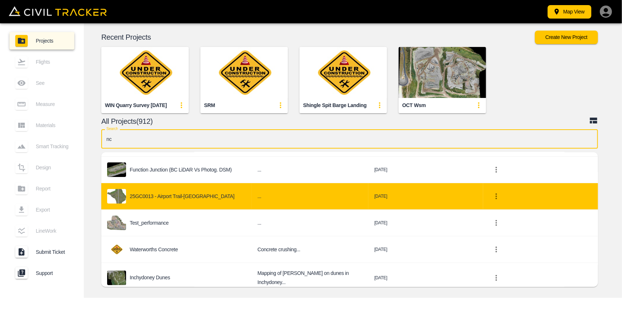
click at [496, 198] on icon "project-list-table" at bounding box center [496, 196] width 9 height 9
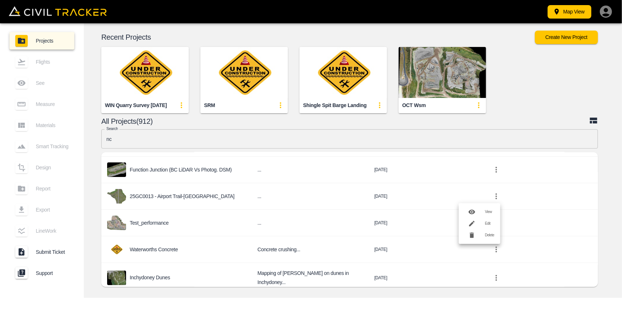
click at [484, 225] on div at bounding box center [475, 223] width 20 height 15
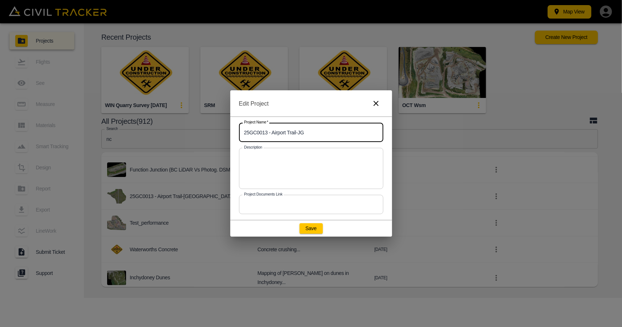
drag, startPoint x: 163, startPoint y: 134, endPoint x: 248, endPoint y: 130, distance: 84.7
click at [191, 130] on div "Edit Project Project Name   * 25GC0013 - Airport Trail-JG Project Name * Descri…" at bounding box center [311, 163] width 622 height 327
drag, startPoint x: 340, startPoint y: 132, endPoint x: 306, endPoint y: 135, distance: 33.7
click at [339, 132] on input "25GC0013 - Airport Trail-JG" at bounding box center [311, 132] width 144 height 19
click at [300, 134] on input "25GC0013 - Airport Trail-JG" at bounding box center [311, 132] width 144 height 19
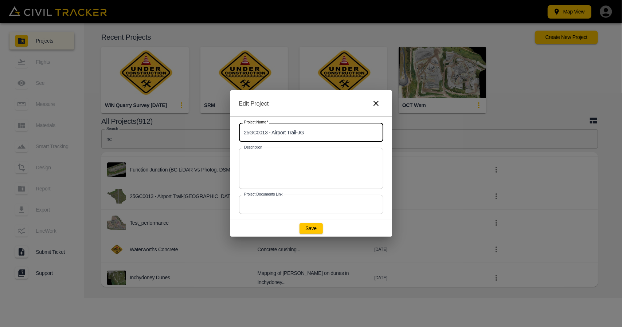
drag, startPoint x: 308, startPoint y: 133, endPoint x: 313, endPoint y: 132, distance: 5.9
click at [313, 132] on input "25GC0013 - Airport Trail-JG" at bounding box center [311, 132] width 144 height 19
click at [325, 131] on input "25GC0013 - Airport Trail-JG" at bounding box center [311, 132] width 144 height 19
drag, startPoint x: 298, startPoint y: 132, endPoint x: 315, endPoint y: 131, distance: 16.8
click at [315, 131] on input "25GC0013 - Airport Trail-JG" at bounding box center [311, 132] width 144 height 19
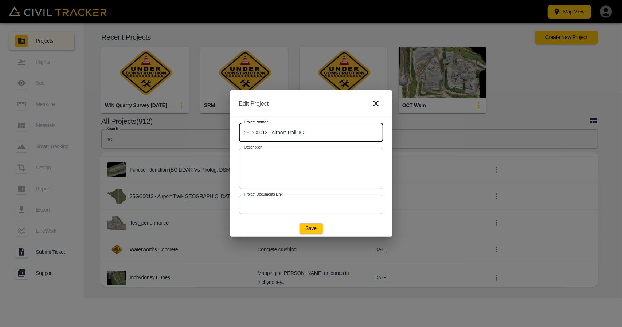
click at [322, 131] on input "25GC0013 - Airport Trail-JG" at bounding box center [311, 132] width 144 height 19
click at [374, 105] on icon "button" at bounding box center [376, 103] width 5 height 5
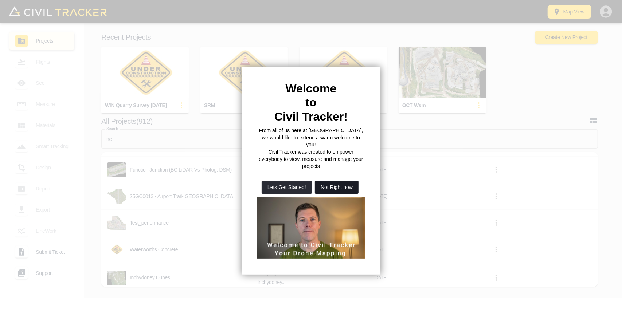
click at [338, 181] on button "Not Right now" at bounding box center [337, 187] width 44 height 13
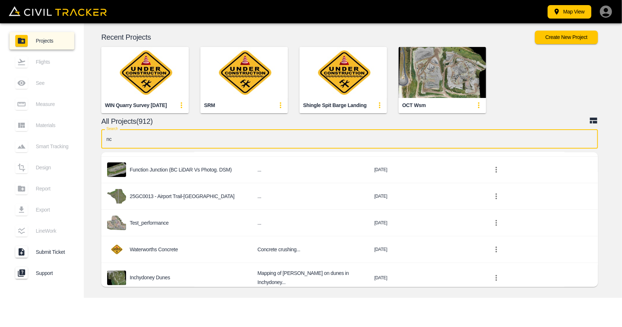
click at [270, 137] on input "nc" at bounding box center [349, 138] width 497 height 19
type input "n"
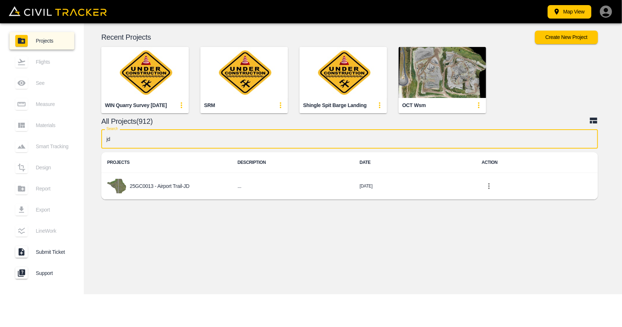
scroll to position [0, 0]
type input "j"
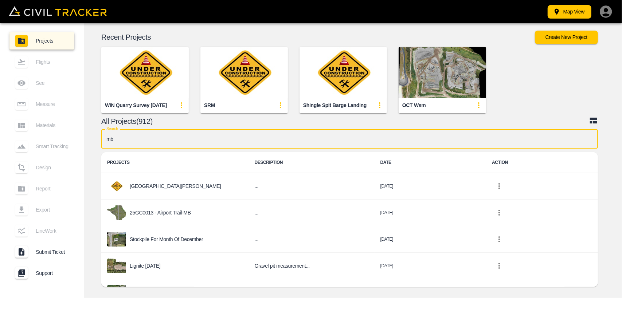
type input "m"
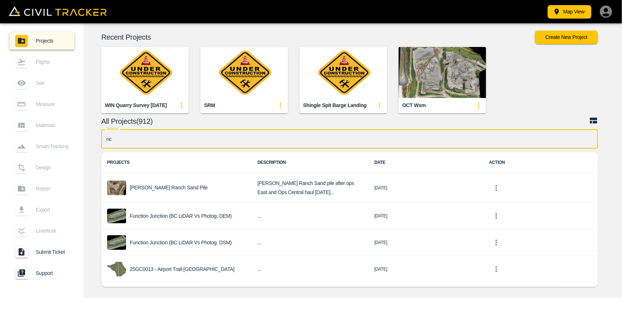
type input "n"
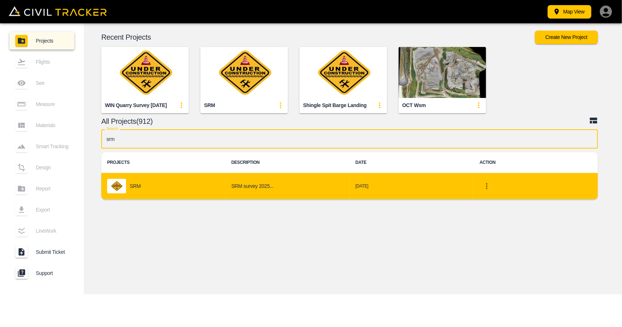
type input "srm"
click at [223, 195] on td "SRM" at bounding box center [163, 186] width 124 height 27
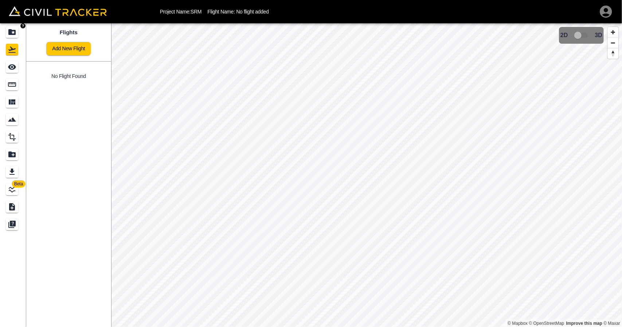
click at [19, 35] on div "Projects" at bounding box center [13, 32] width 15 height 12
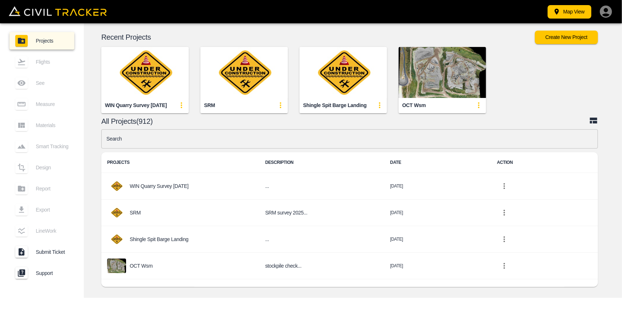
click at [189, 140] on input "text" at bounding box center [349, 138] width 497 height 19
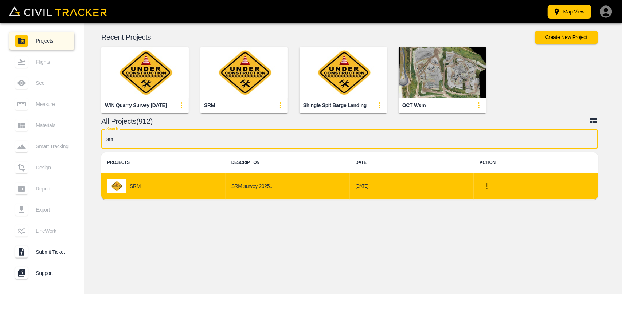
type input "srm"
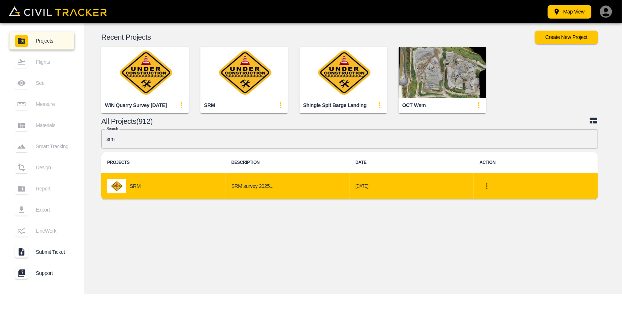
click at [152, 183] on div "SRM" at bounding box center [163, 186] width 113 height 15
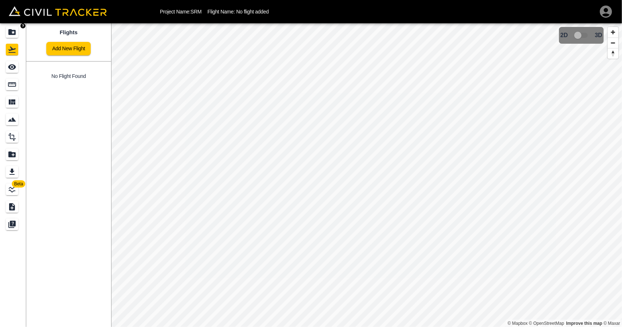
click at [3, 35] on link at bounding box center [13, 31] width 26 height 17
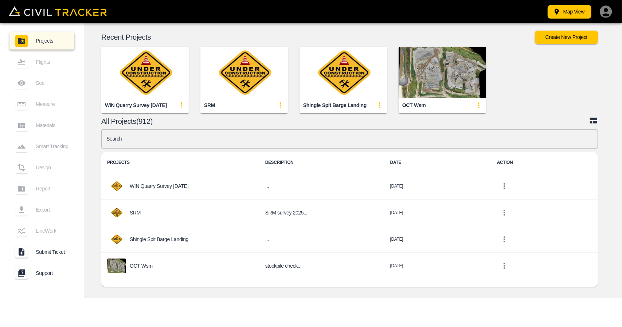
click at [157, 83] on img "button" at bounding box center [144, 72] width 87 height 51
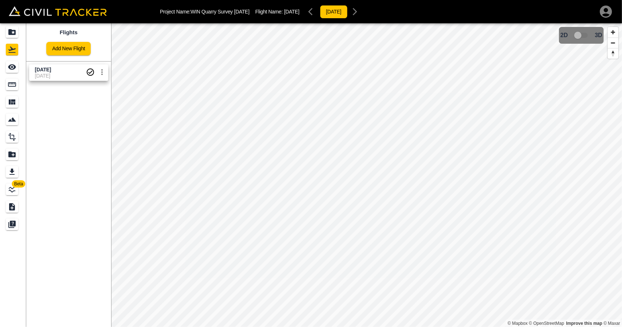
click at [37, 77] on span "[DATE]" at bounding box center [60, 76] width 51 height 6
click at [11, 70] on icon "See" at bounding box center [12, 67] width 9 height 9
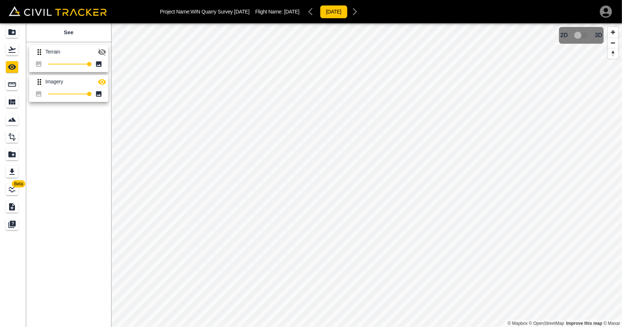
click at [98, 81] on icon "button" at bounding box center [102, 82] width 9 height 9
click at [106, 56] on button "button" at bounding box center [102, 52] width 15 height 15
click at [98, 83] on icon "button" at bounding box center [102, 82] width 9 height 9
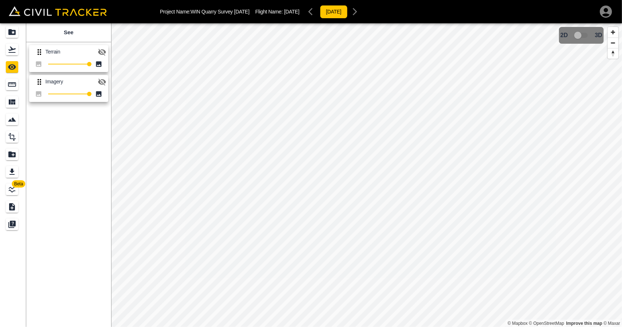
click at [98, 83] on icon "button" at bounding box center [102, 82] width 9 height 9
drag, startPoint x: 17, startPoint y: 54, endPoint x: 14, endPoint y: 40, distance: 14.2
click at [17, 53] on div "Flights" at bounding box center [12, 50] width 12 height 12
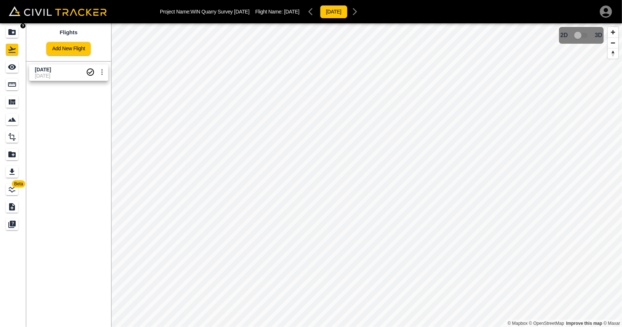
click at [12, 29] on icon "Projects" at bounding box center [12, 32] width 9 height 9
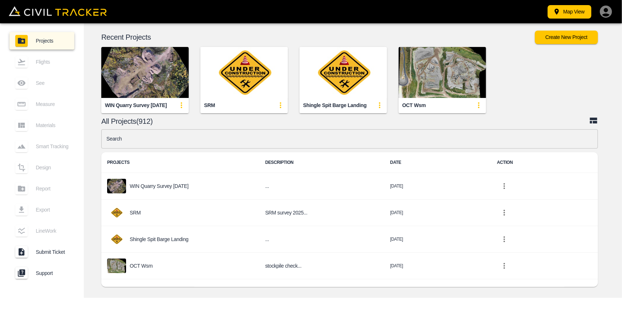
click at [528, 93] on div "WIN Quarry Survey [DATE] SRM Shingle Spit Barge Landing OCT wsm" at bounding box center [347, 74] width 547 height 78
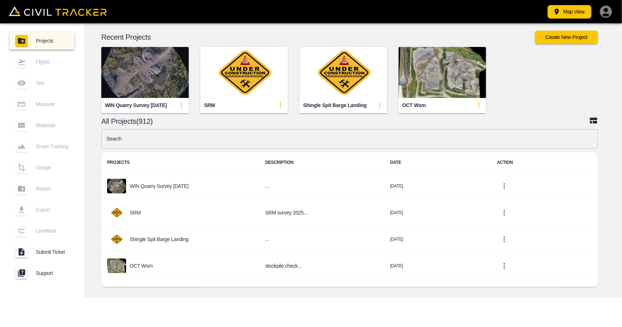
click at [135, 62] on img "button" at bounding box center [144, 72] width 87 height 51
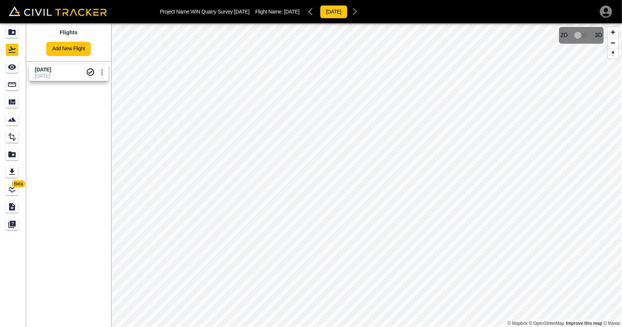
click at [15, 83] on icon "Measure" at bounding box center [12, 84] width 8 height 4
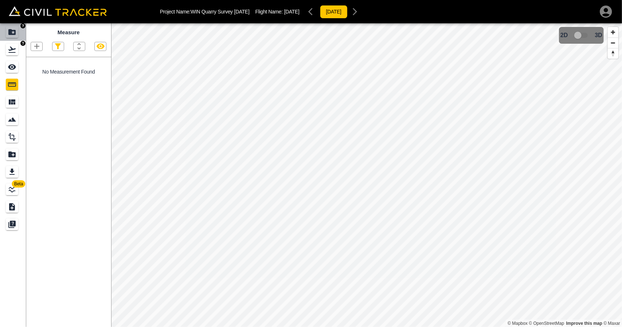
click at [6, 39] on link at bounding box center [13, 31] width 26 height 17
